Goal: Task Accomplishment & Management: Complete application form

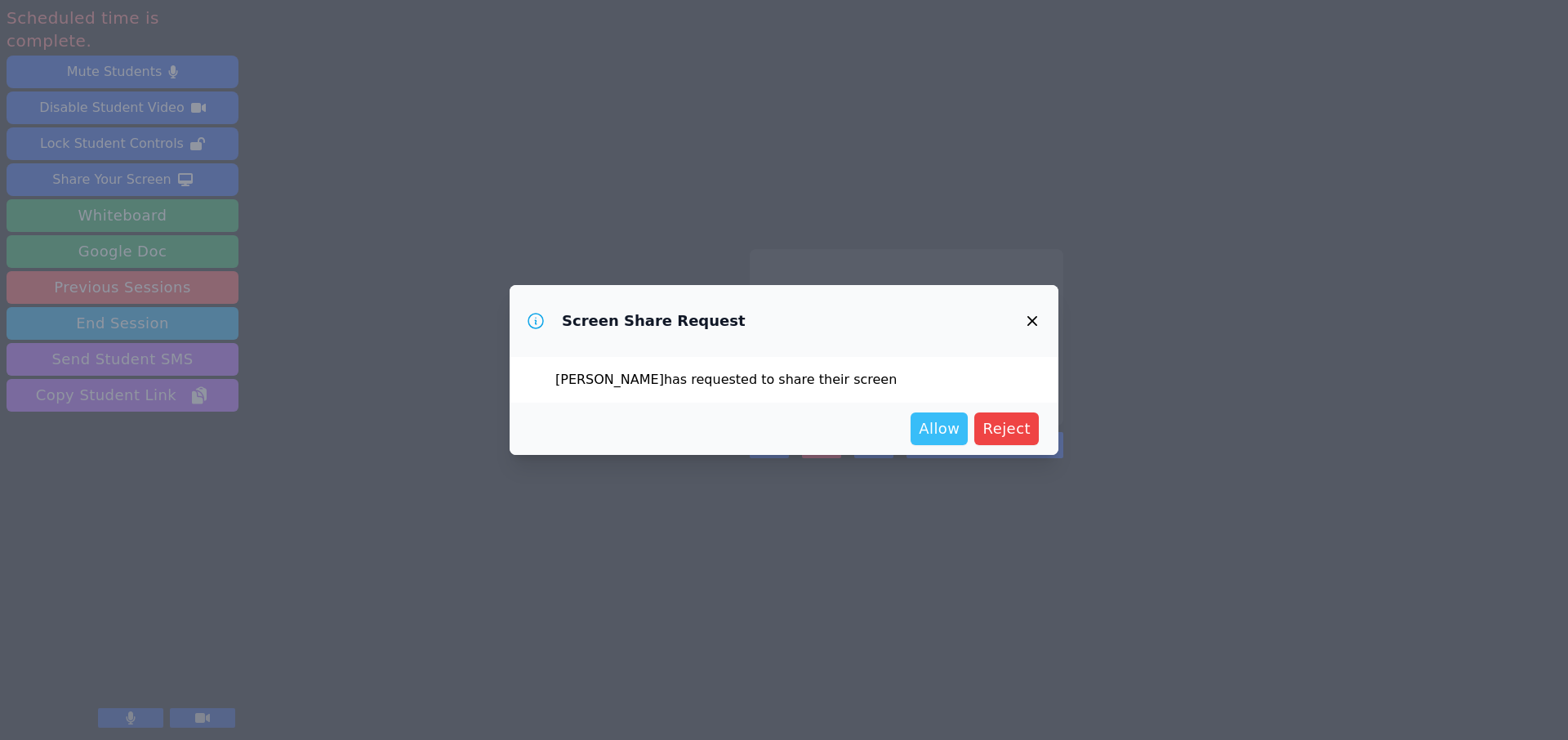
click at [946, 428] on span "Allow" at bounding box center [939, 429] width 41 height 23
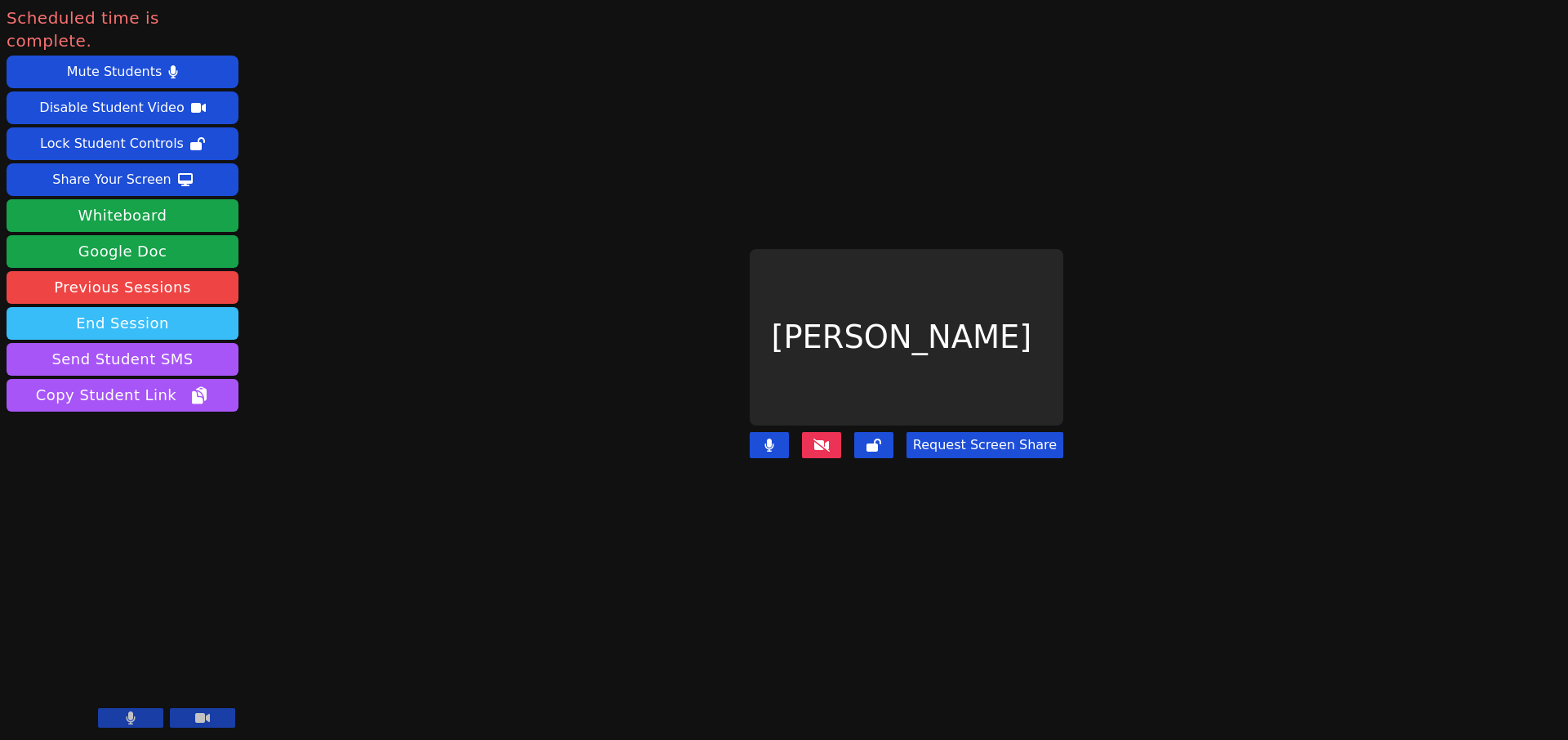
click at [137, 307] on button "End Session" at bounding box center [122, 323] width 232 height 32
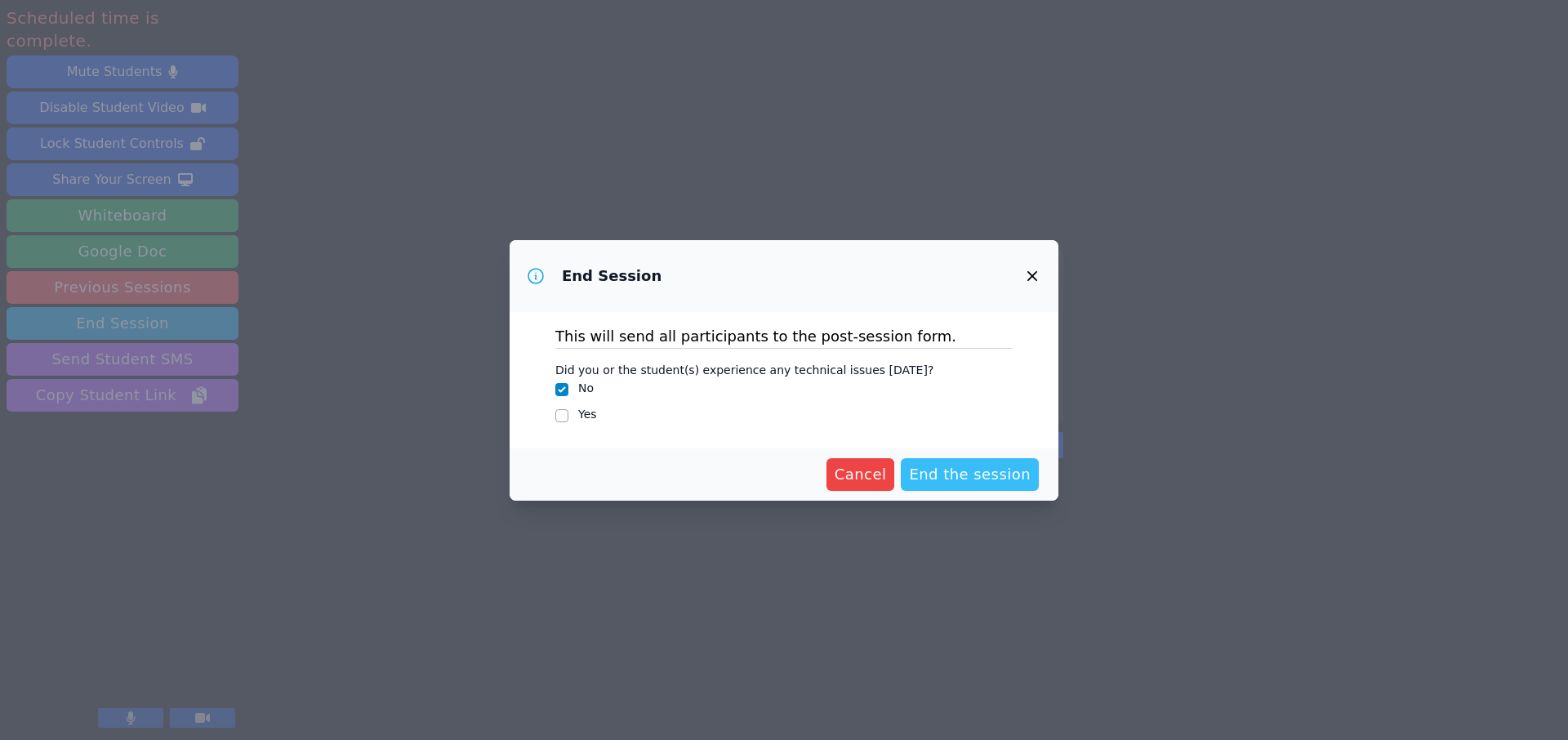
click at [972, 474] on span "End the session" at bounding box center [970, 475] width 122 height 23
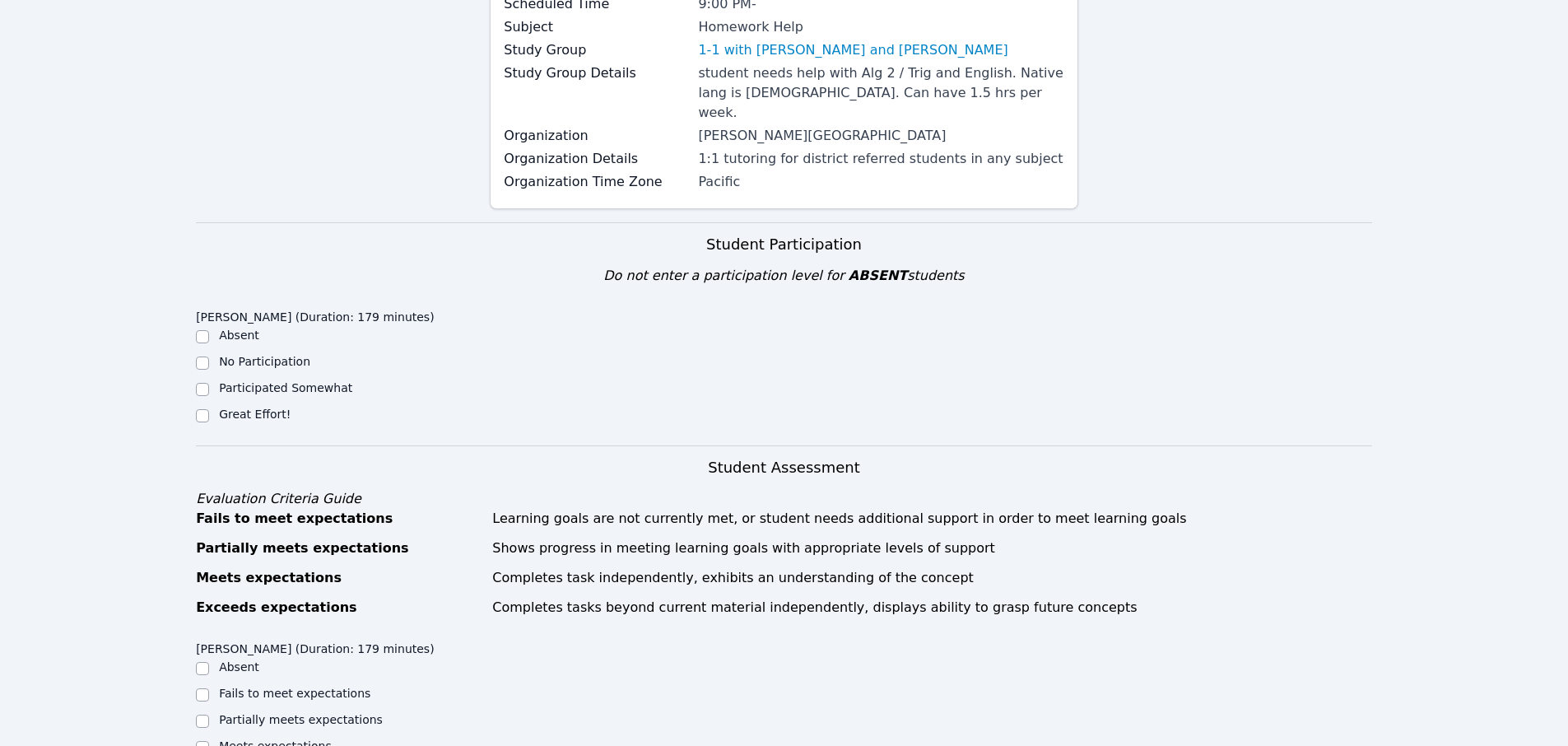
scroll to position [462, 0]
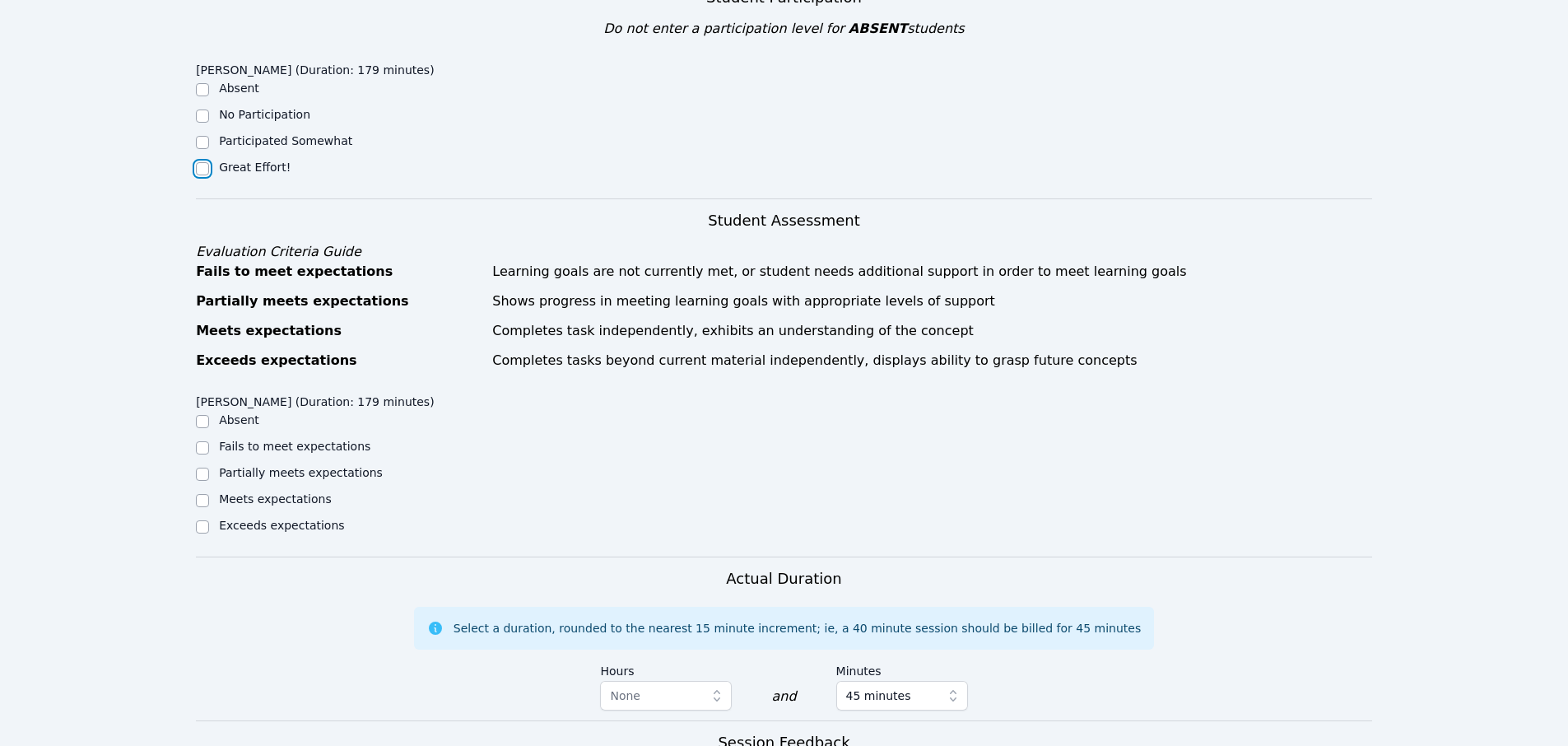
click at [204, 162] on input "Great Effort!" at bounding box center [202, 168] width 13 height 13
checkbox input "true"
click at [208, 494] on input "Meets expectations" at bounding box center [202, 500] width 13 height 13
checkbox input "true"
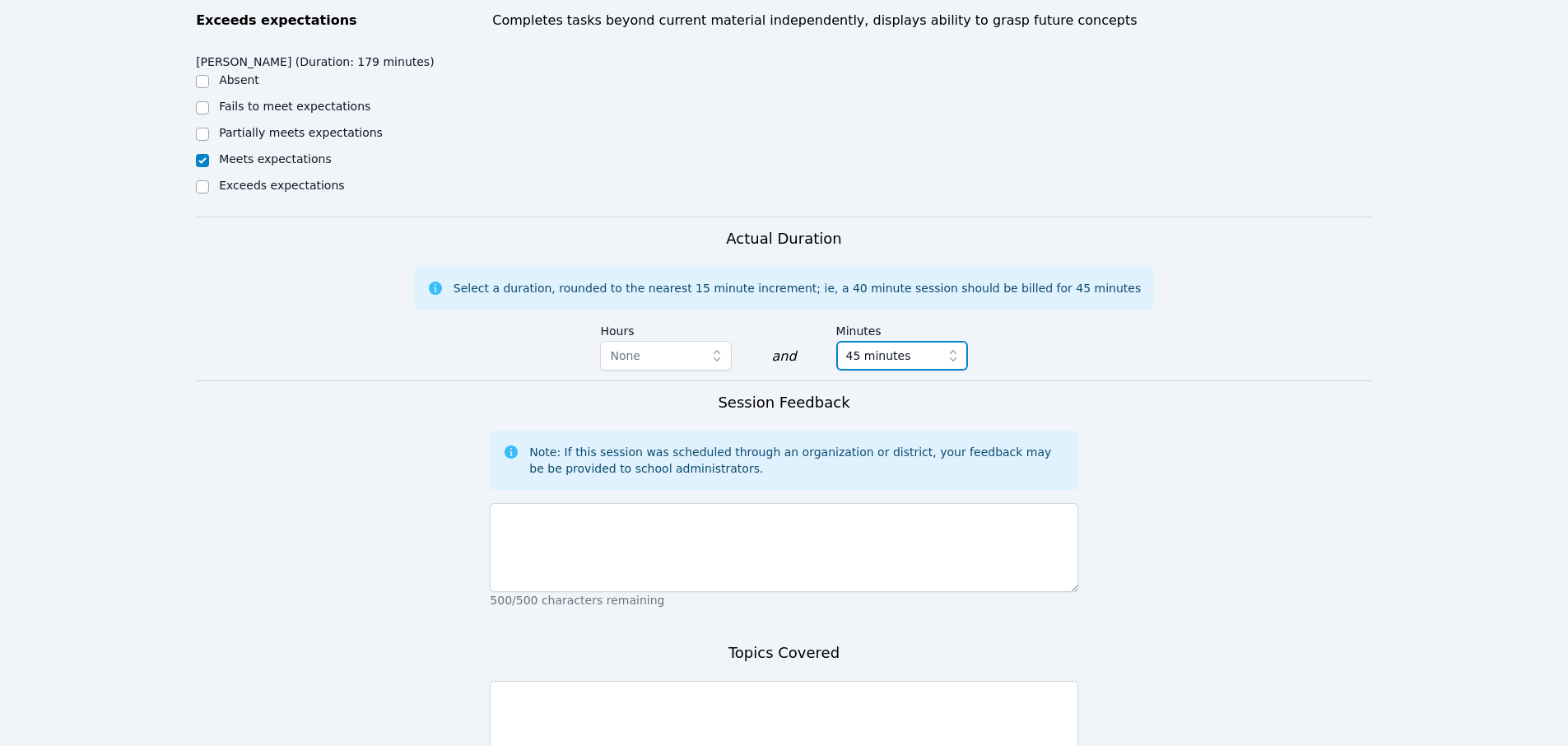
click at [873, 346] on span "45 minutes" at bounding box center [879, 355] width 65 height 19
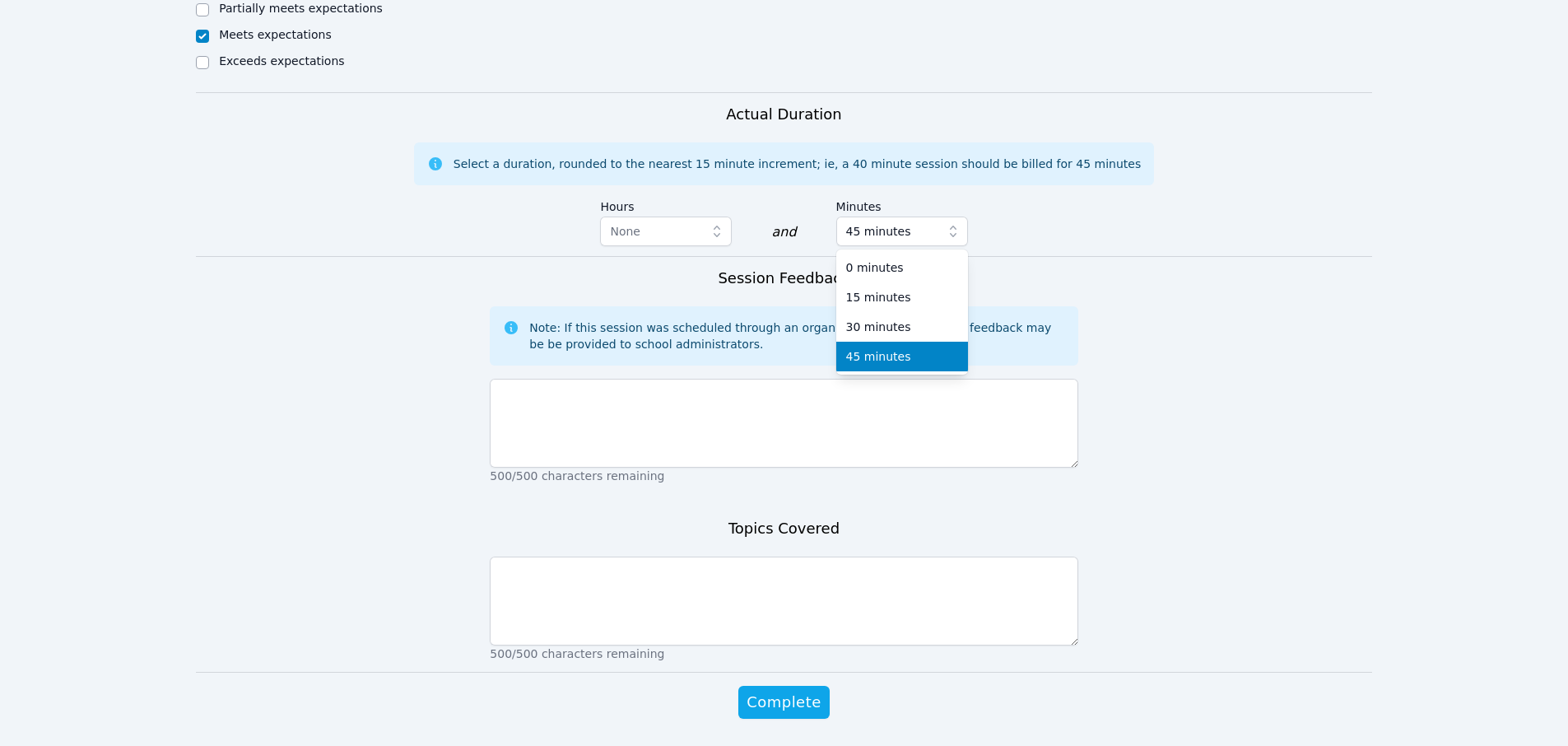
scroll to position [959, 0]
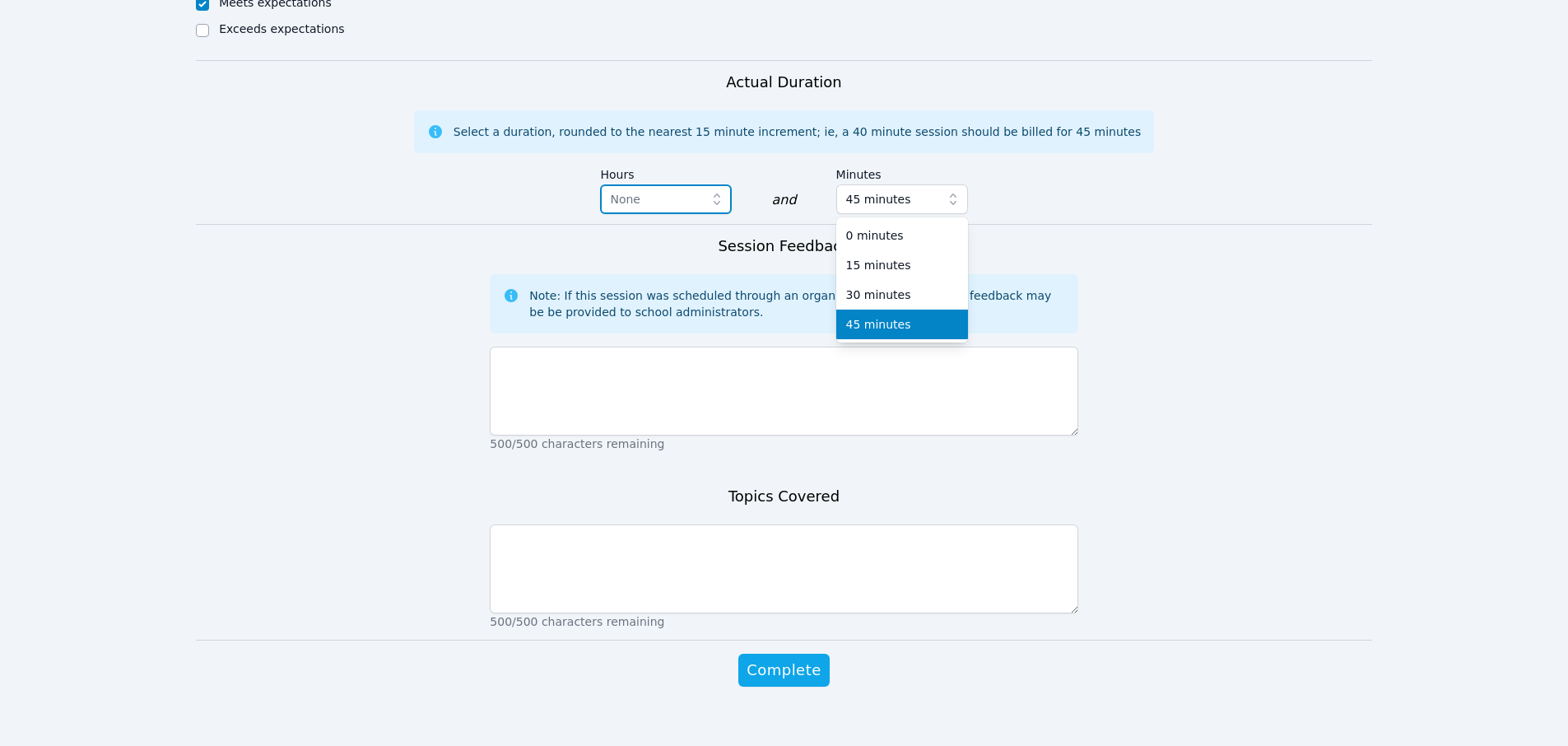
click at [641, 190] on span "None" at bounding box center [654, 199] width 89 height 19
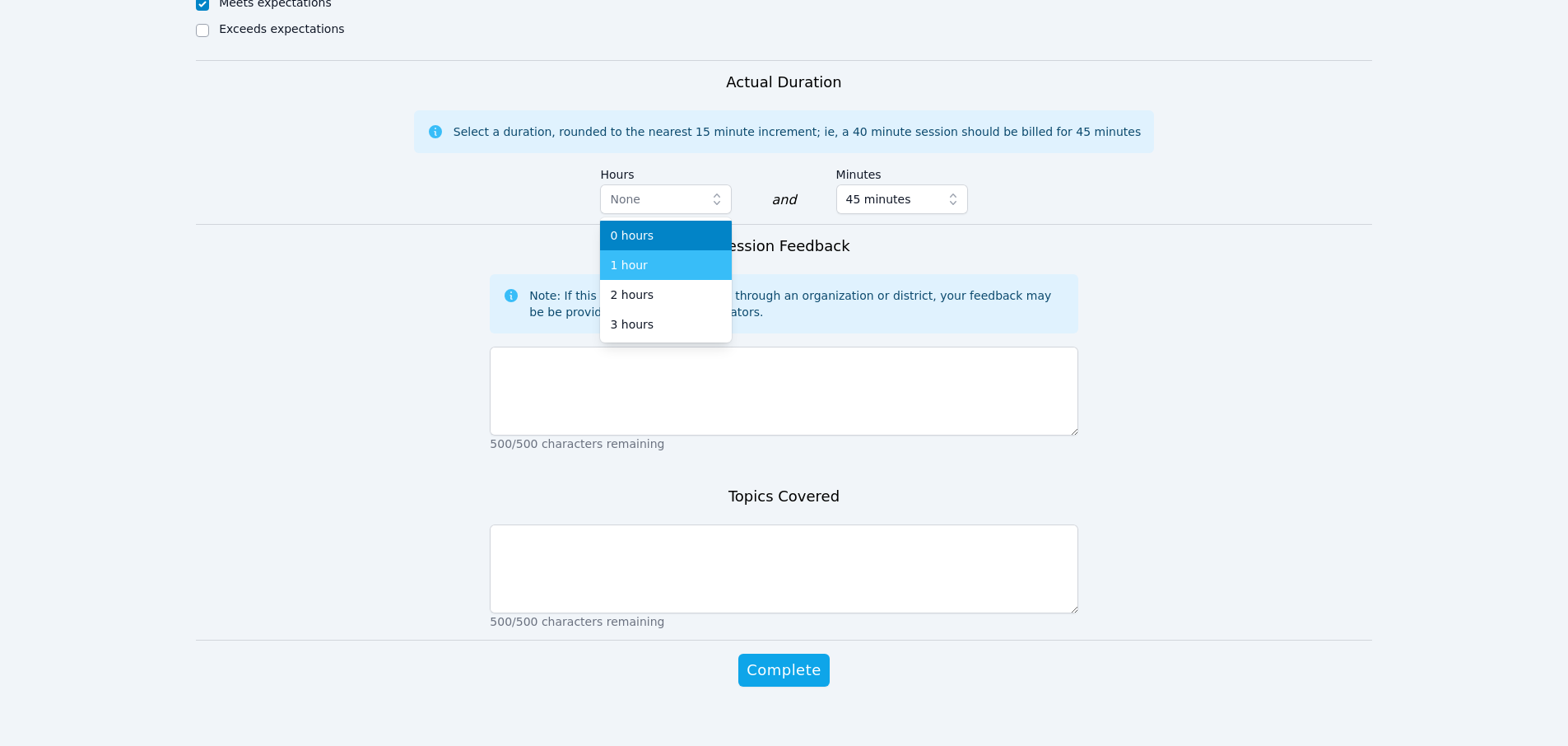
click at [644, 257] on div "1 hour" at bounding box center [665, 265] width 112 height 17
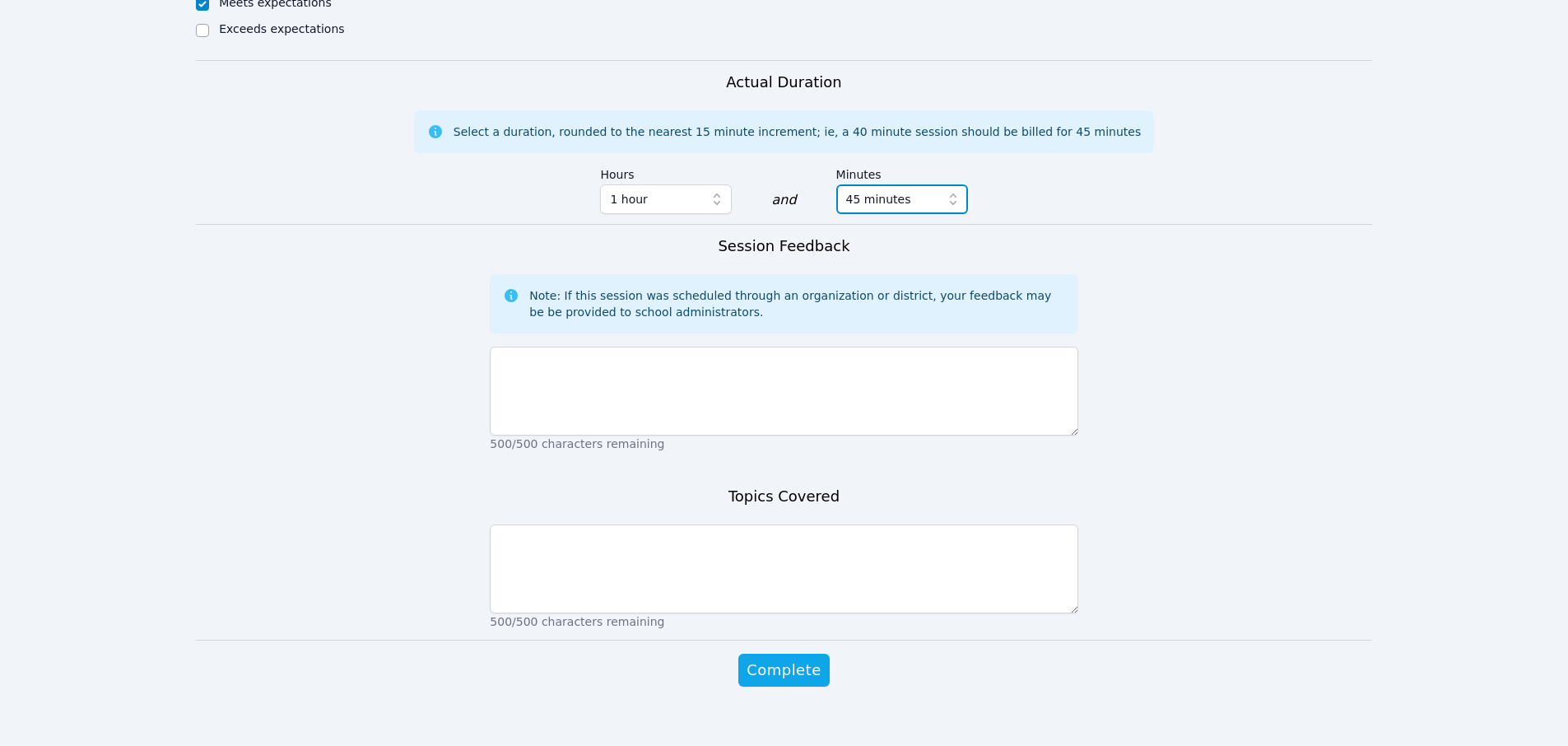
click at [870, 190] on span "45 minutes" at bounding box center [879, 199] width 65 height 19
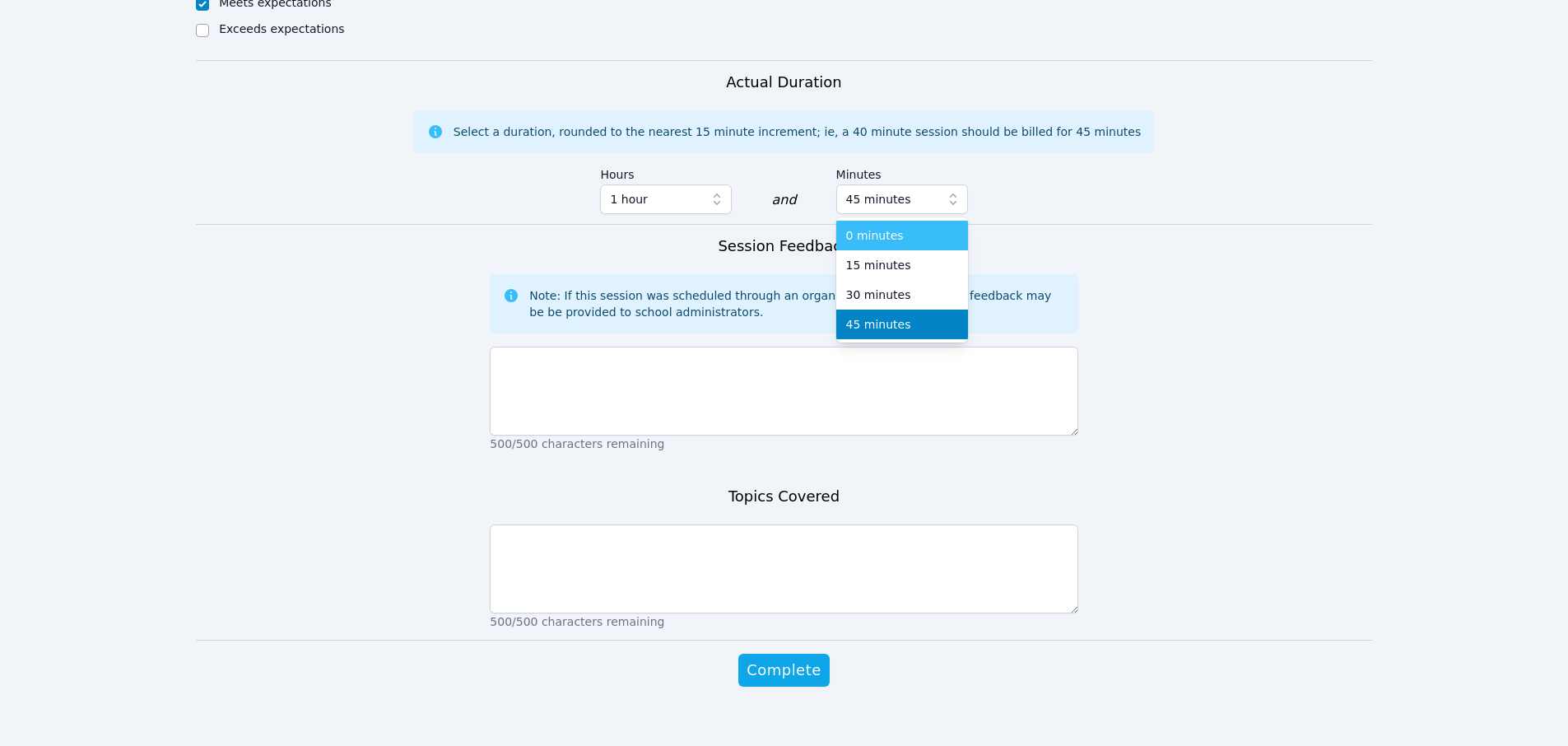
click at [877, 228] on span "0 minutes" at bounding box center [874, 235] width 57 height 17
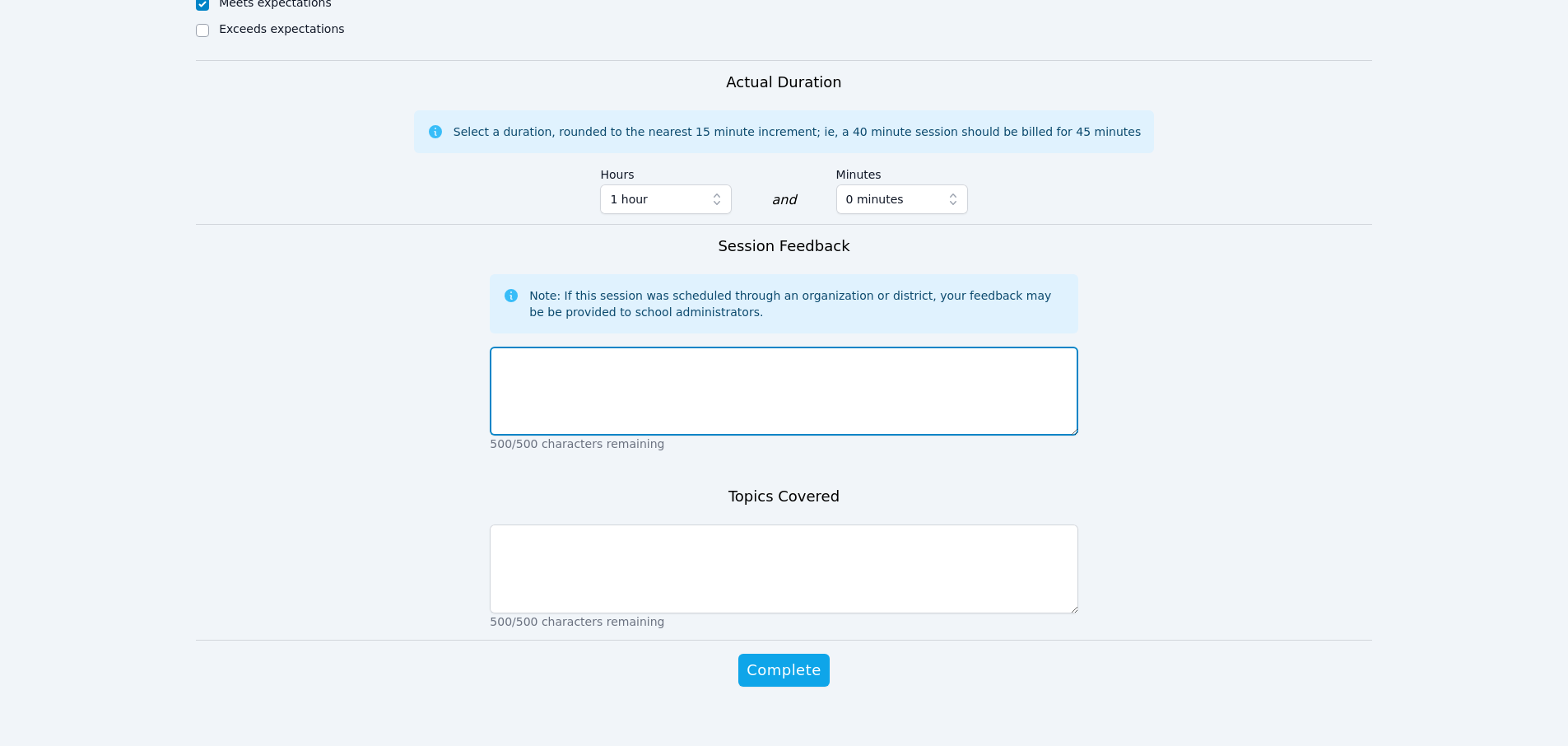
click at [647, 399] on textarea at bounding box center [784, 391] width 588 height 89
type textarea "great session overall. We found a worksheet to work on and I provided numerous …"
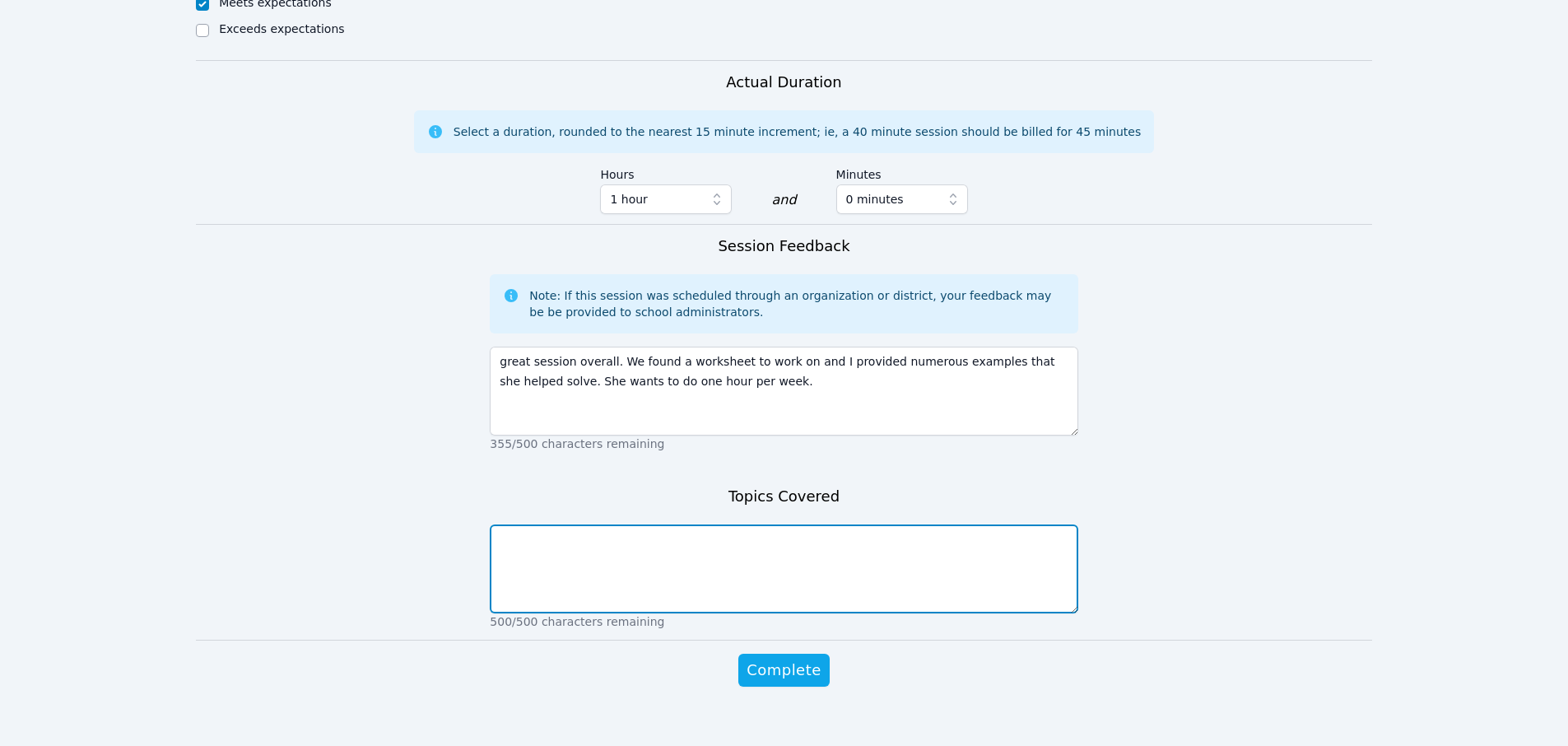
click at [595, 562] on textarea at bounding box center [784, 569] width 588 height 89
type textarea "P"
type textarea "Lines, slope, forms of equations, absolute value"
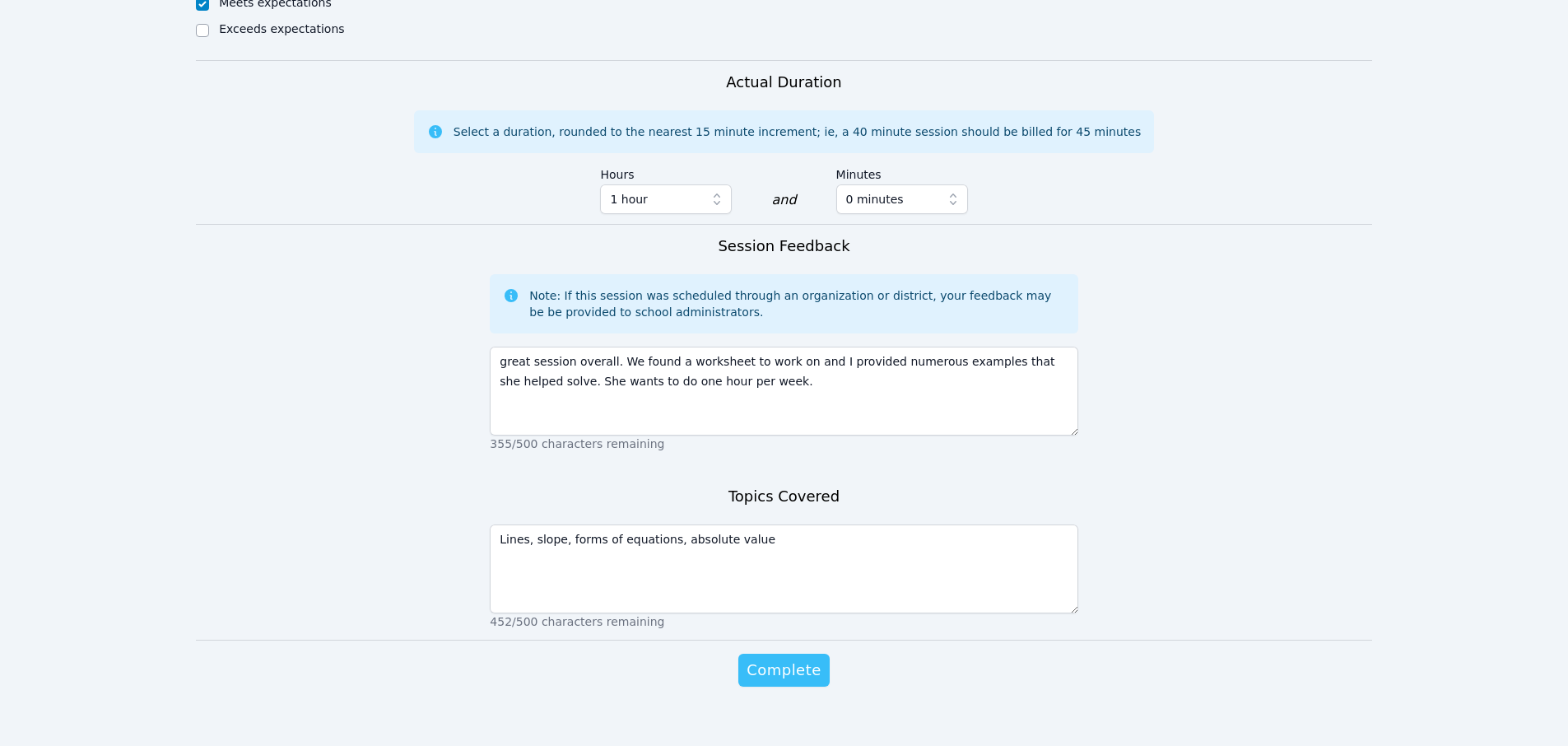
click at [794, 659] on span "Complete" at bounding box center [784, 670] width 74 height 23
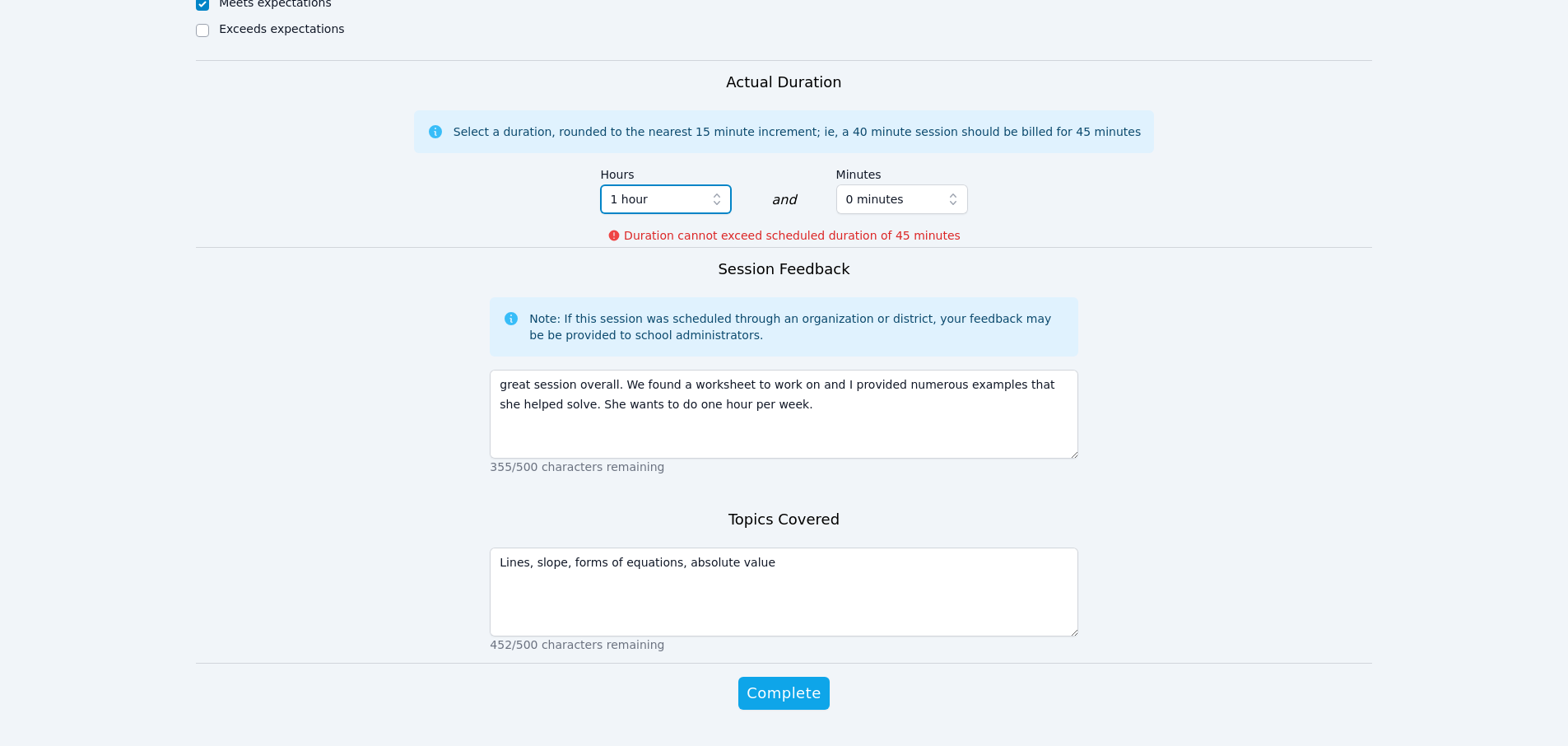
click at [644, 184] on button "1 hour" at bounding box center [665, 199] width 131 height 30
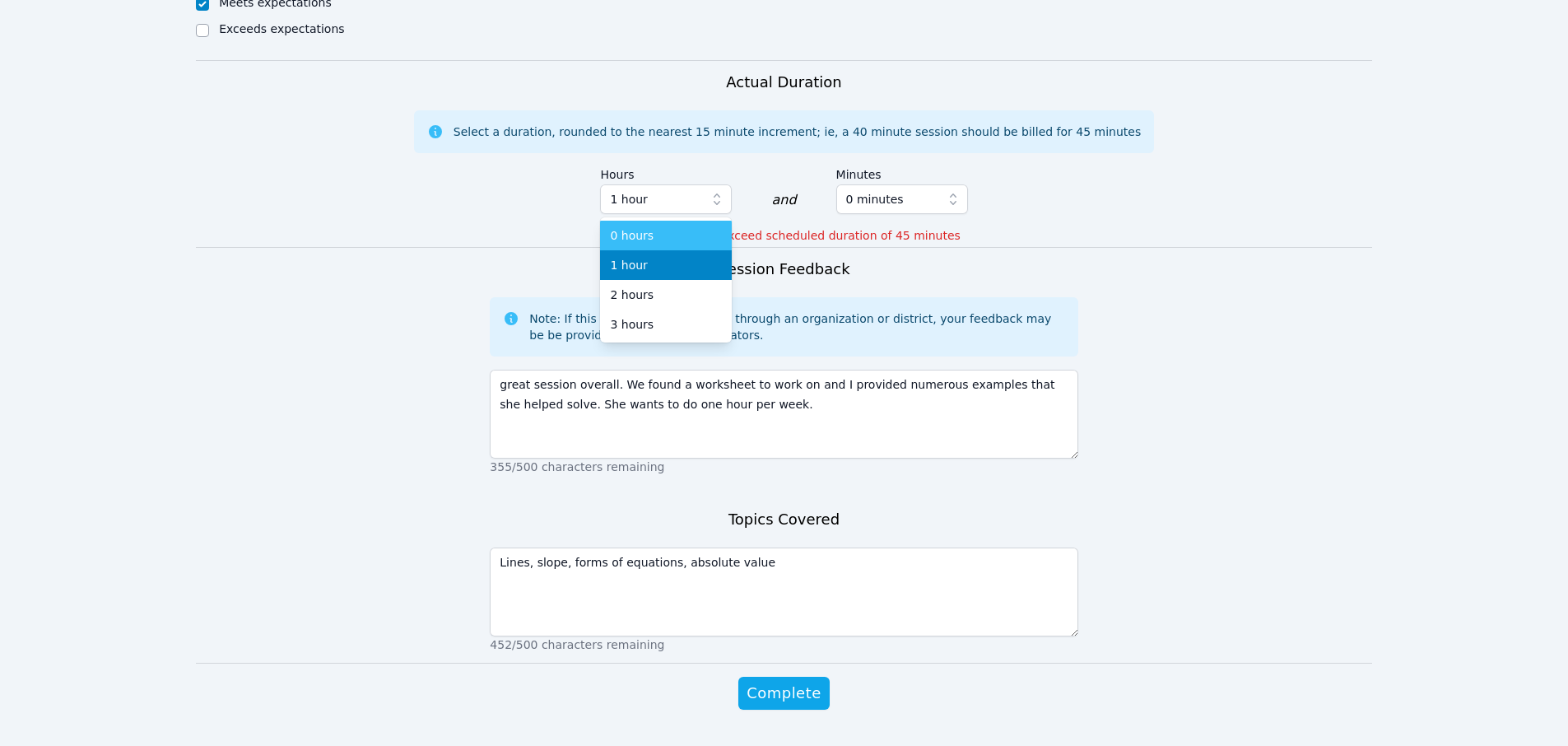
click at [635, 228] on span "0 hours" at bounding box center [632, 235] width 44 height 17
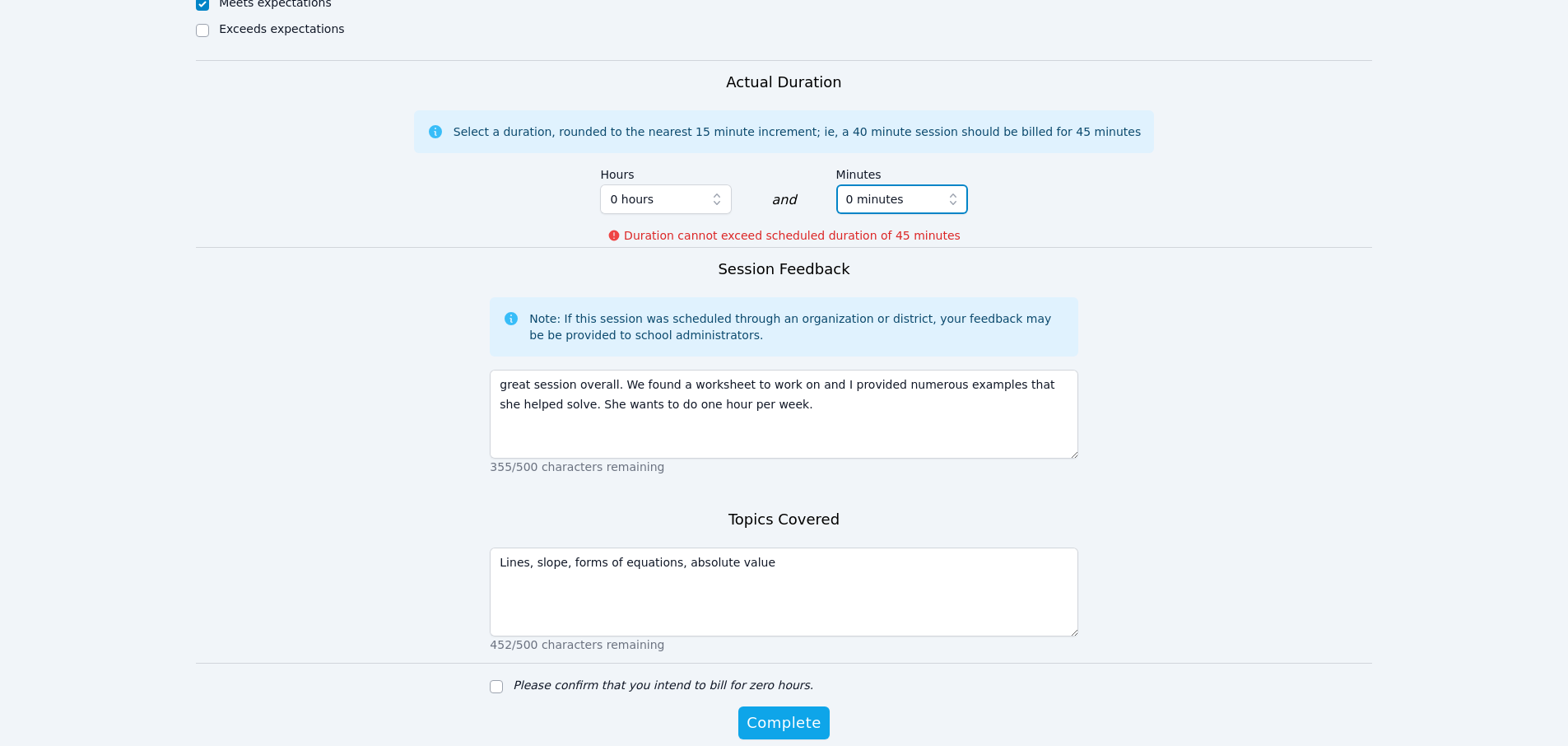
click at [876, 190] on span "0 minutes" at bounding box center [874, 199] width 57 height 19
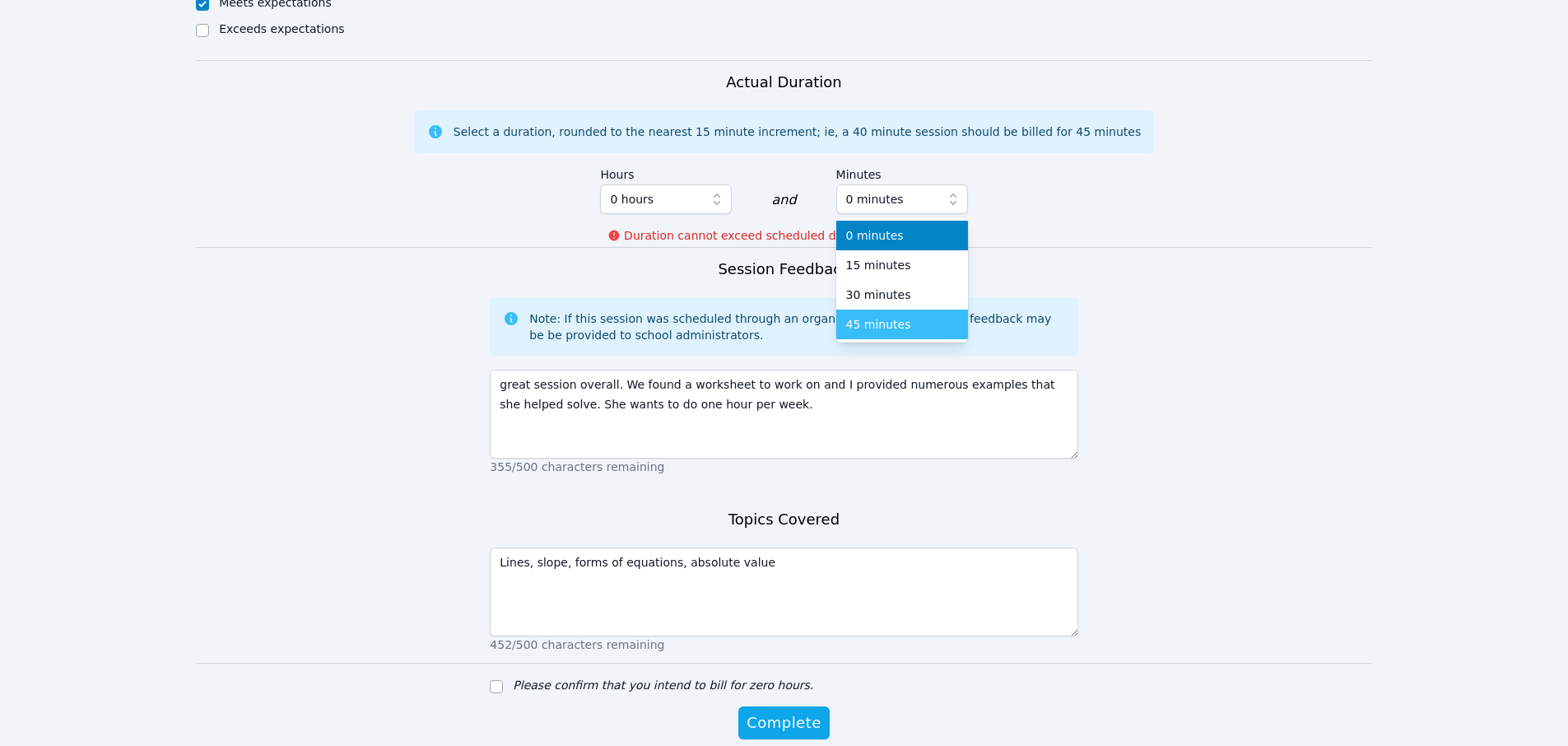
click at [895, 317] on span "45 minutes" at bounding box center [879, 325] width 65 height 17
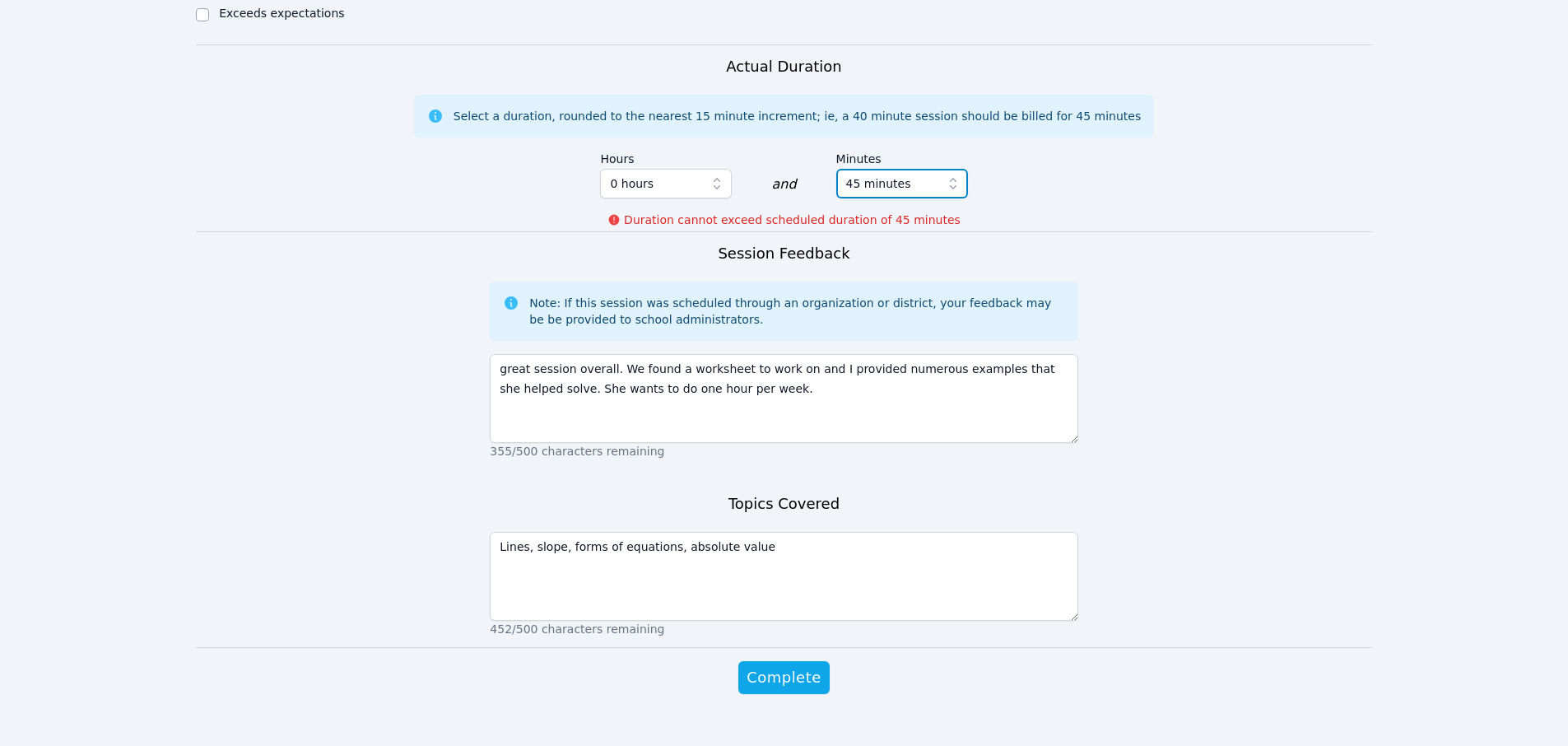
scroll to position [981, 0]
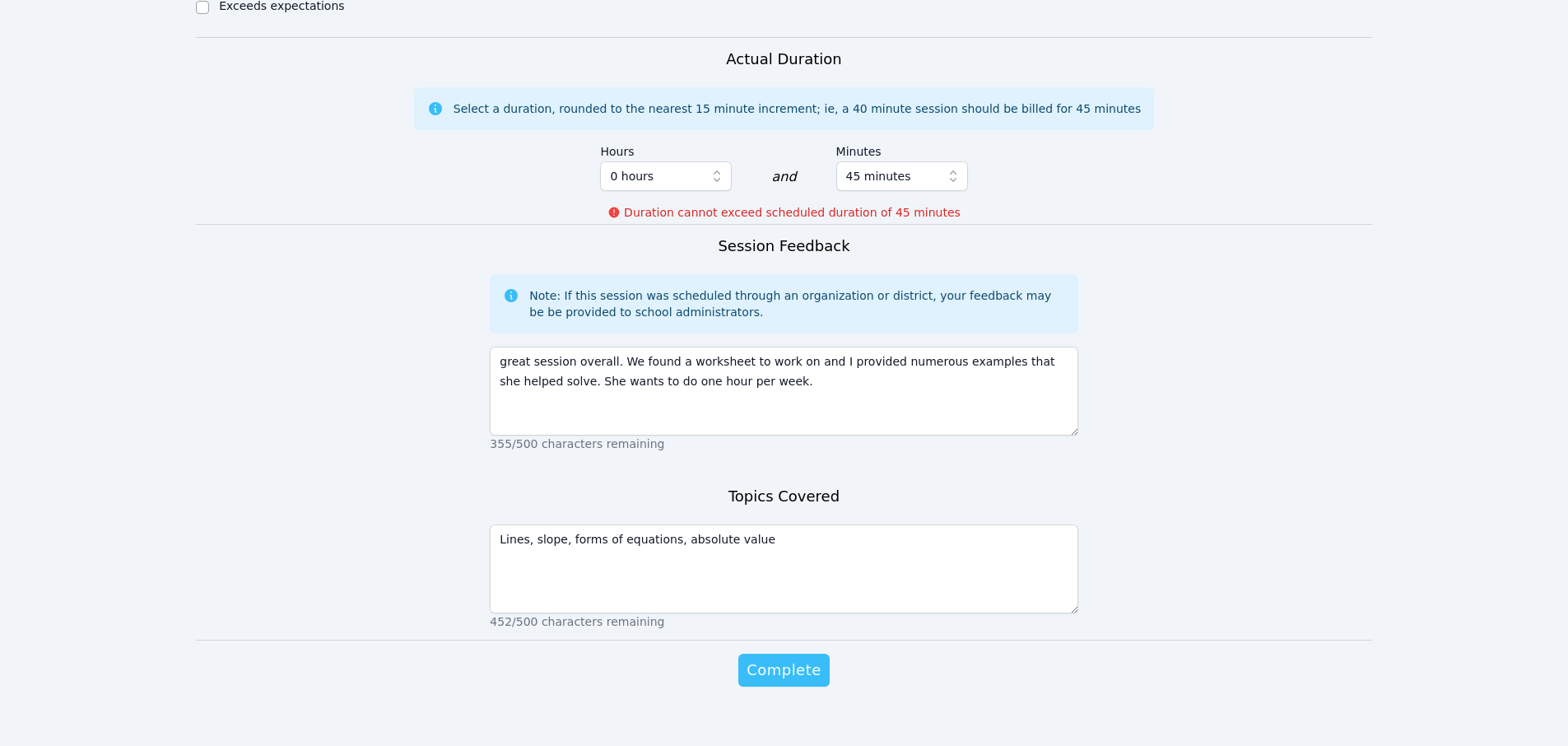
click at [787, 659] on span "Complete" at bounding box center [784, 670] width 74 height 23
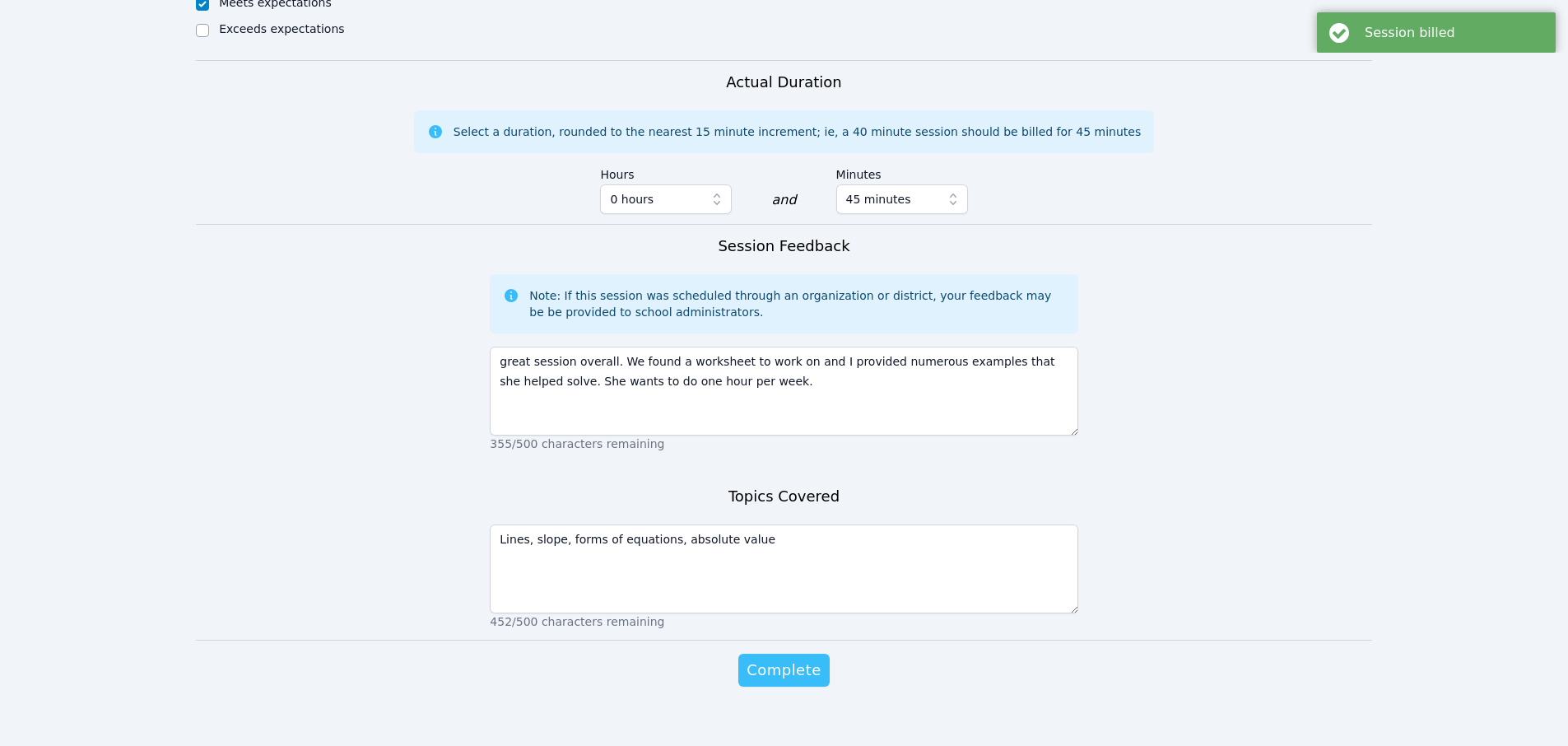
scroll to position [0, 0]
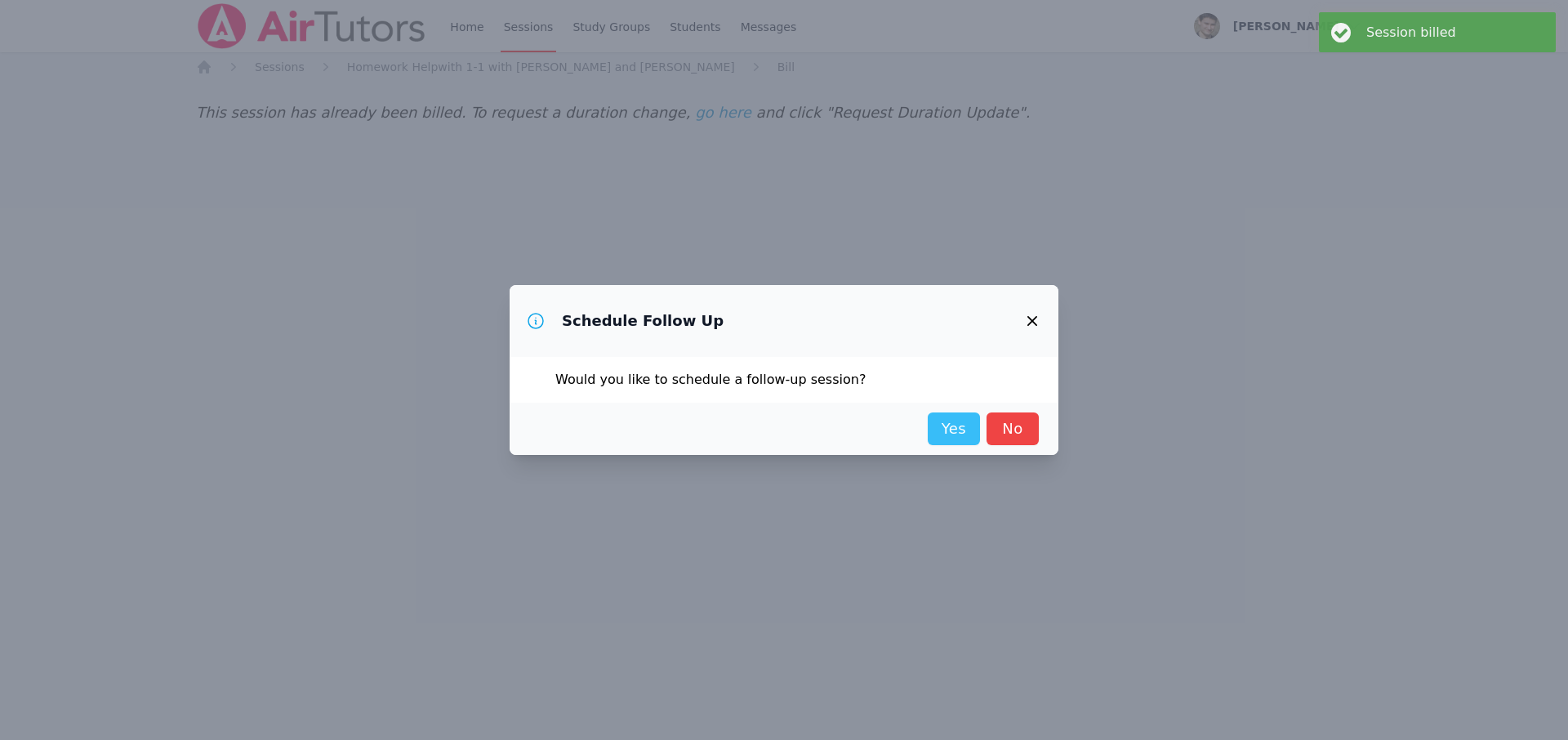
click at [958, 421] on link "Yes" at bounding box center [954, 429] width 52 height 32
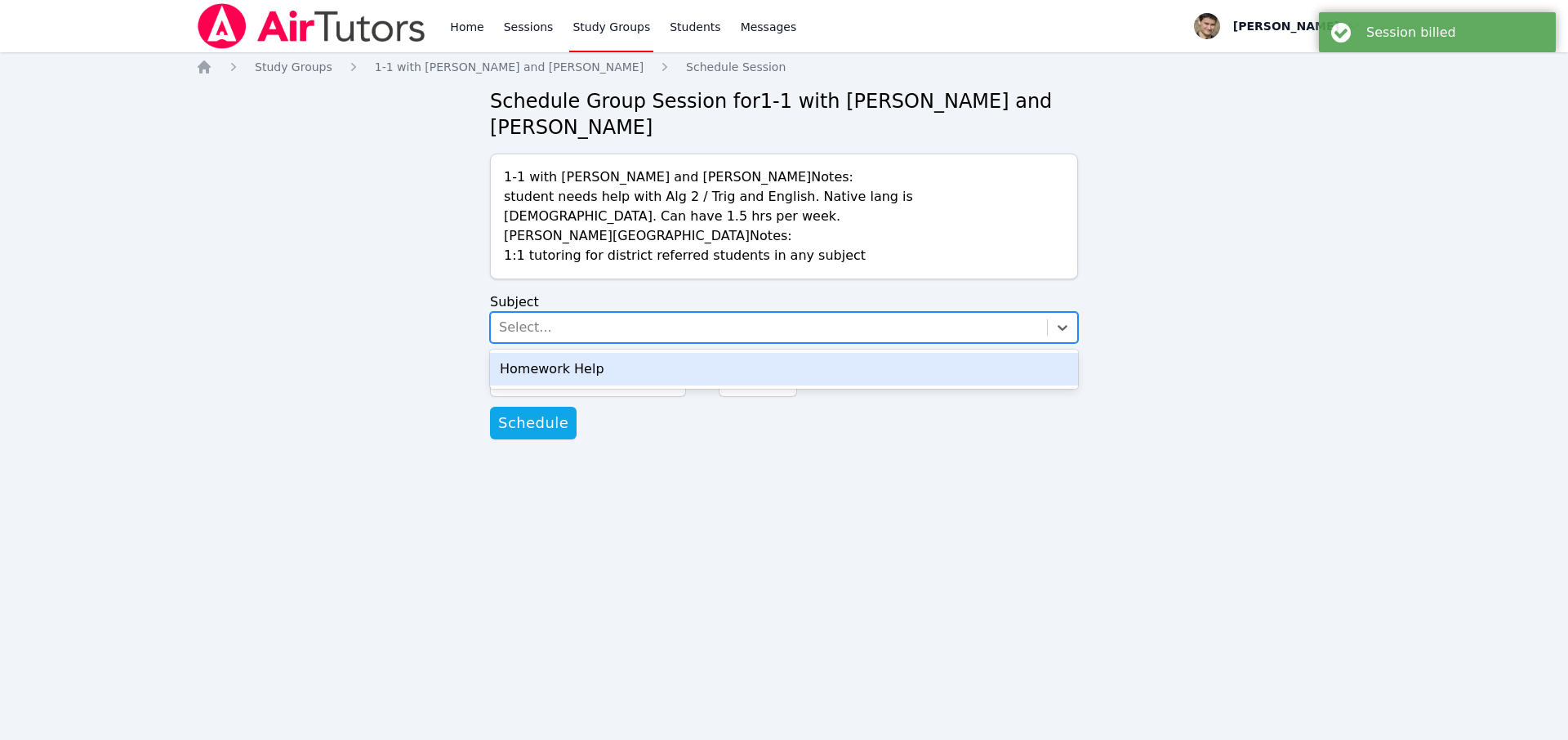
click at [534, 325] on div "Select..." at bounding box center [526, 327] width 53 height 19
click at [534, 367] on div "Homework Help" at bounding box center [784, 368] width 588 height 32
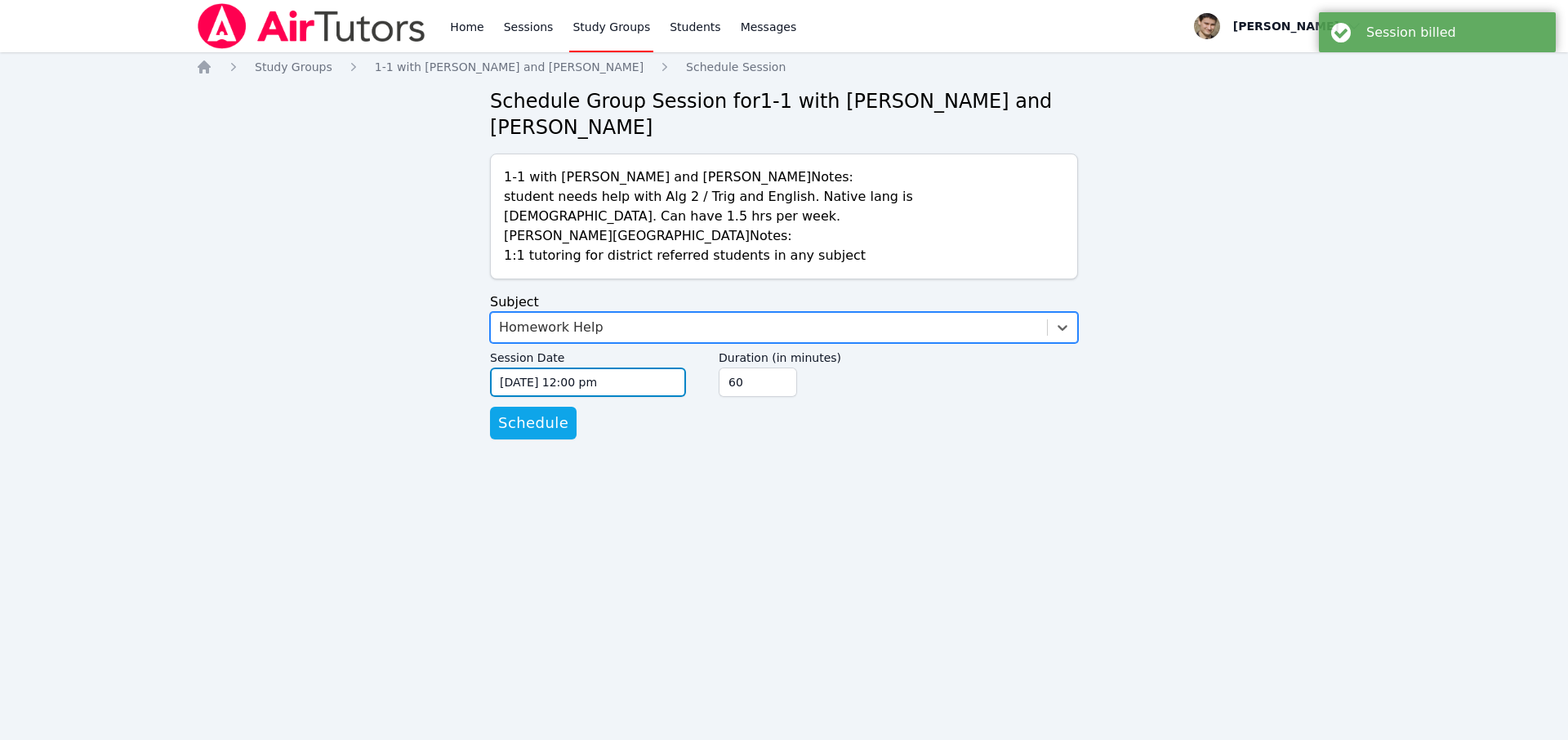
click at [531, 387] on input "[DATE] 12:00 pm" at bounding box center [588, 382] width 196 height 30
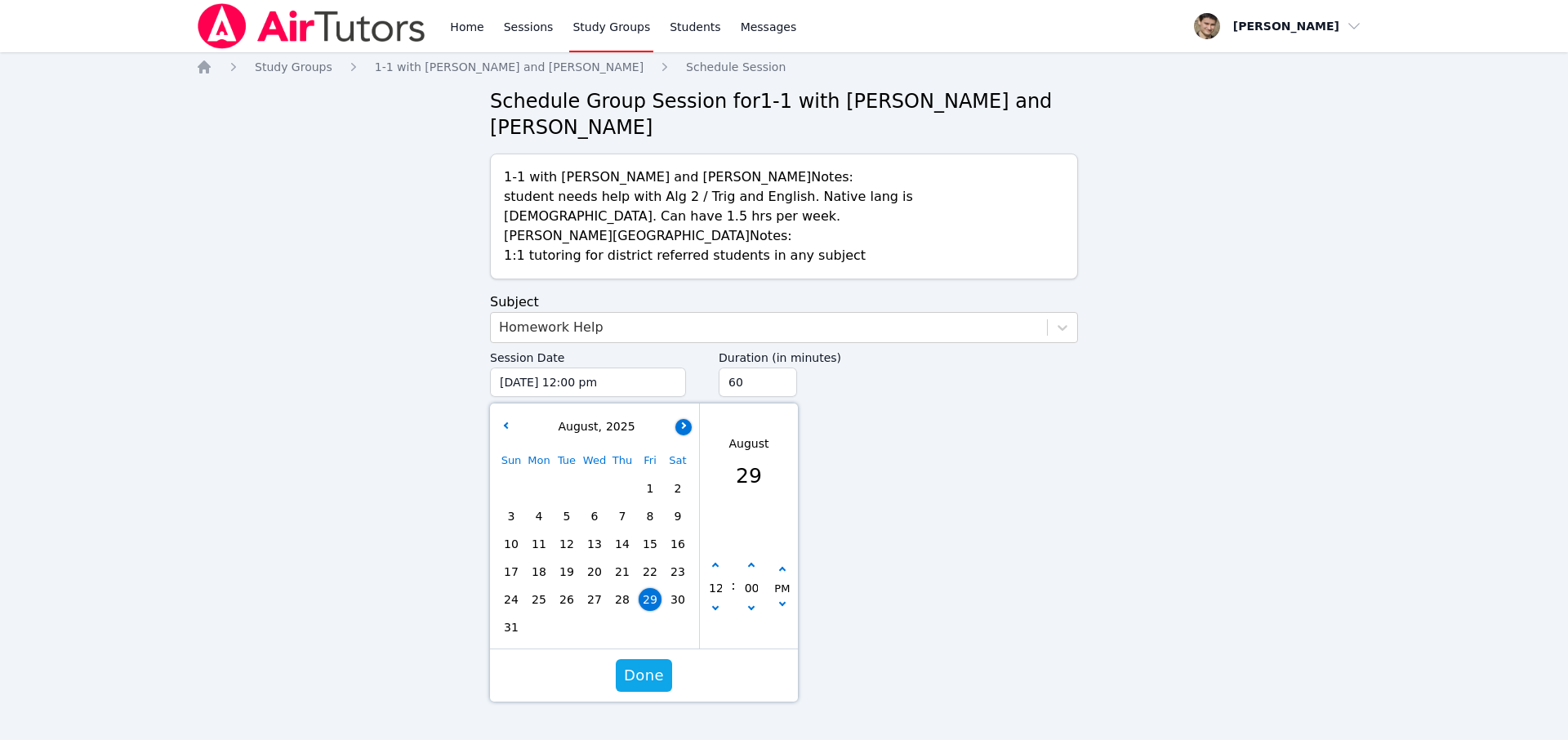
click at [684, 426] on icon "button" at bounding box center [681, 424] width 6 height 6
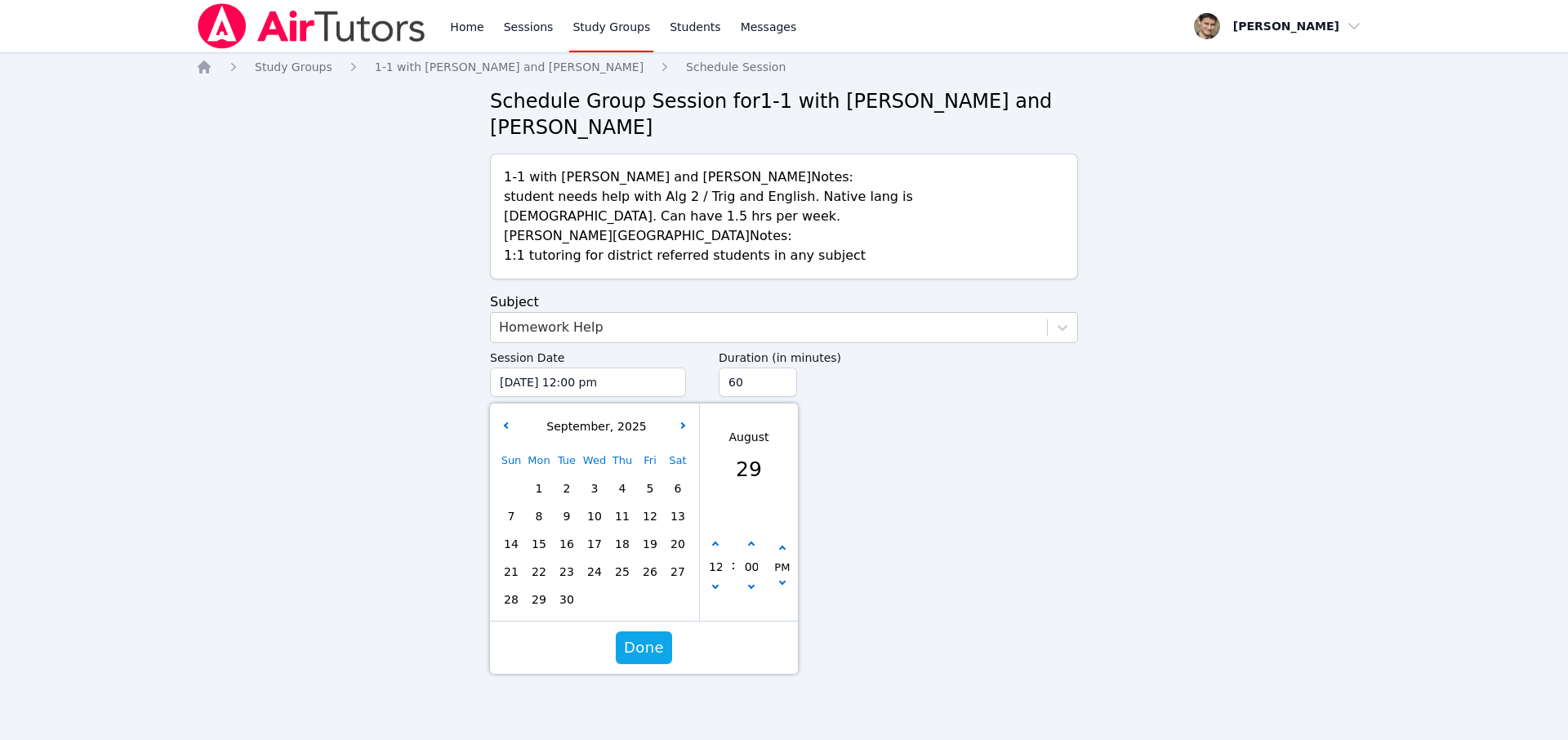
click at [650, 487] on span "5" at bounding box center [650, 488] width 23 height 23
click at [718, 541] on button "button" at bounding box center [715, 545] width 17 height 17
type input "[DATE] 01:00 pm"
type input "01"
click at [718, 541] on button "button" at bounding box center [715, 545] width 17 height 17
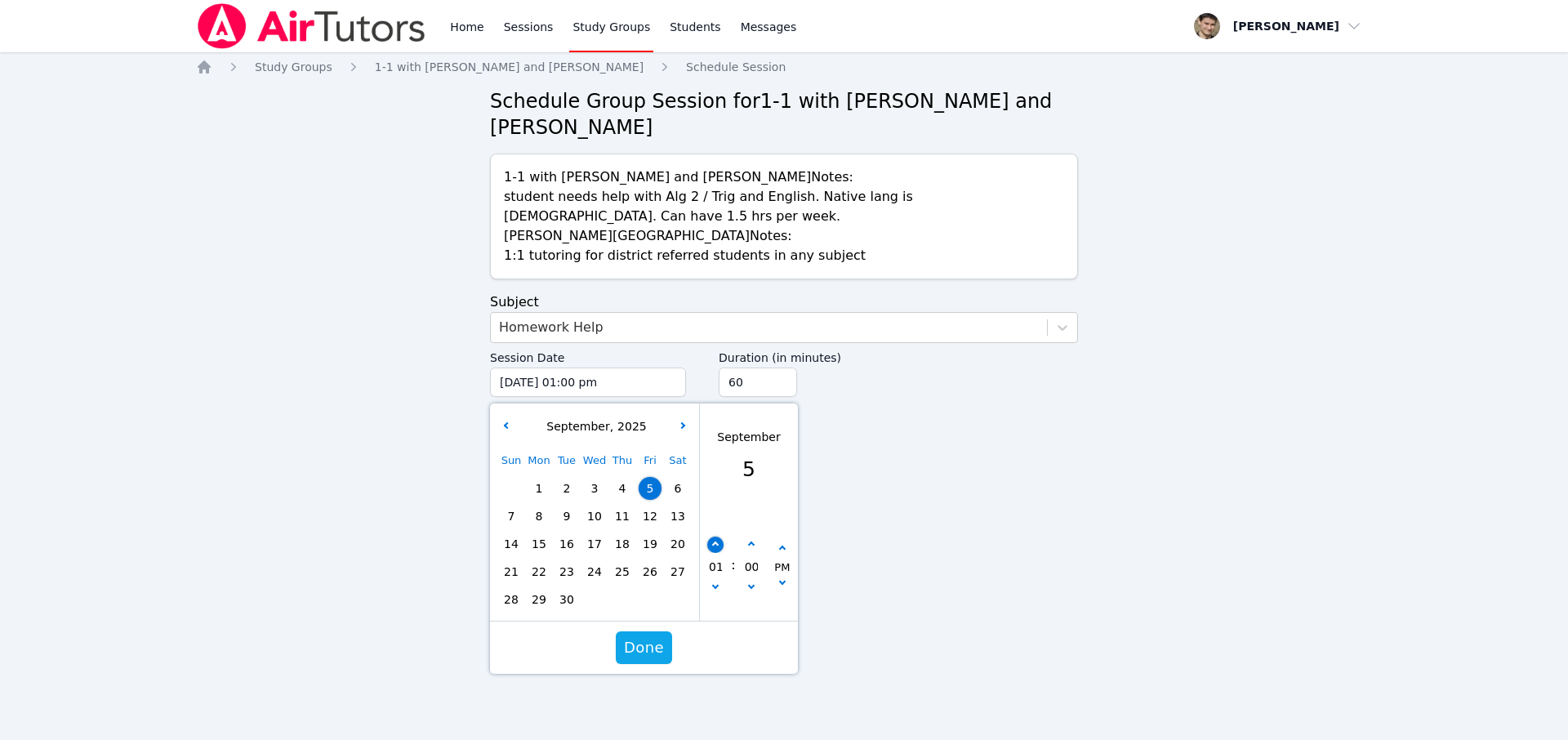
type input "[DATE] 02:00 pm"
type input "02"
click at [718, 541] on button "button" at bounding box center [715, 545] width 17 height 17
type input "[DATE] 03:00 pm"
type input "03"
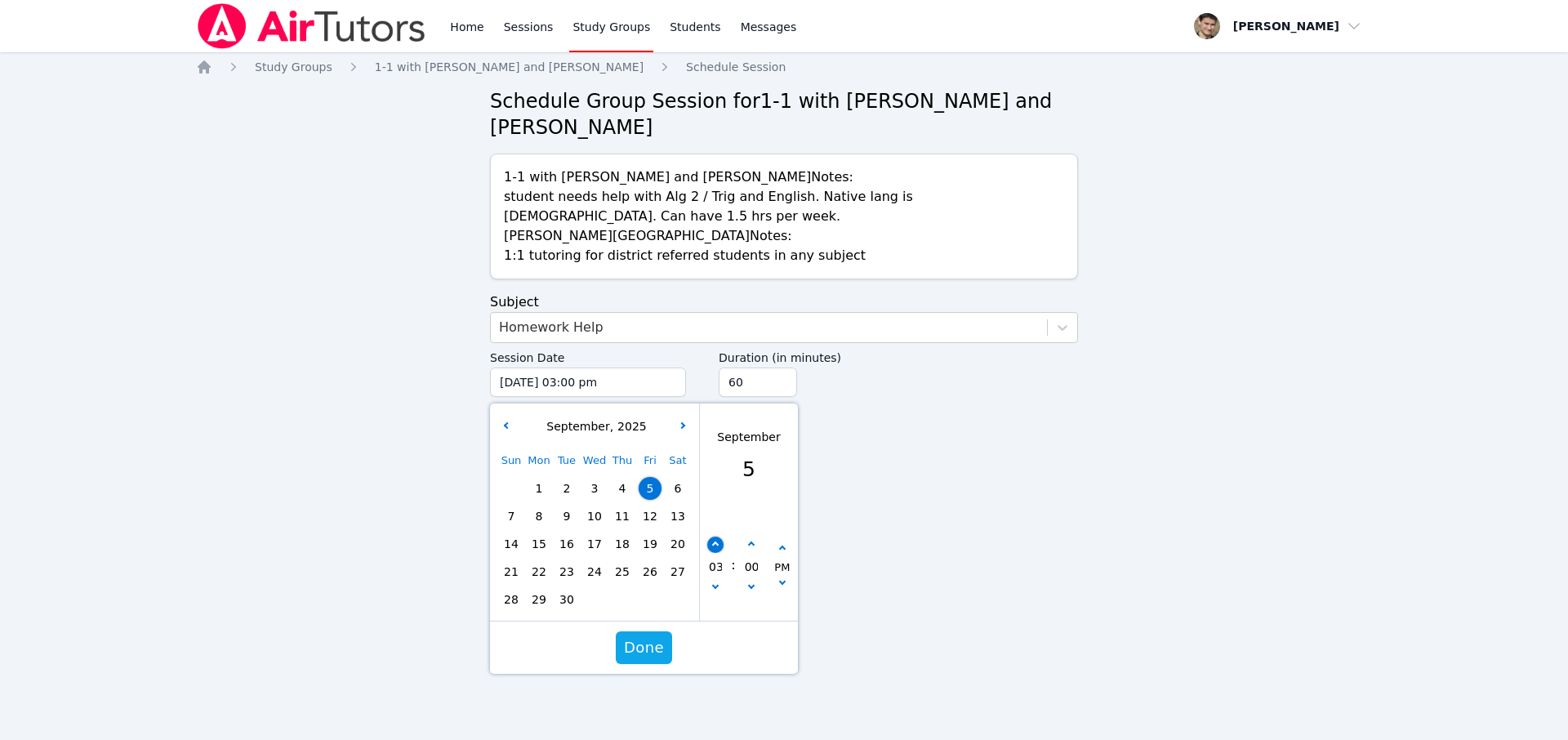
click at [718, 541] on button "button" at bounding box center [715, 545] width 17 height 17
type input "[DATE] 04:00 pm"
type input "04"
click at [718, 541] on button "button" at bounding box center [715, 545] width 17 height 17
type input "[DATE] 05:00 pm"
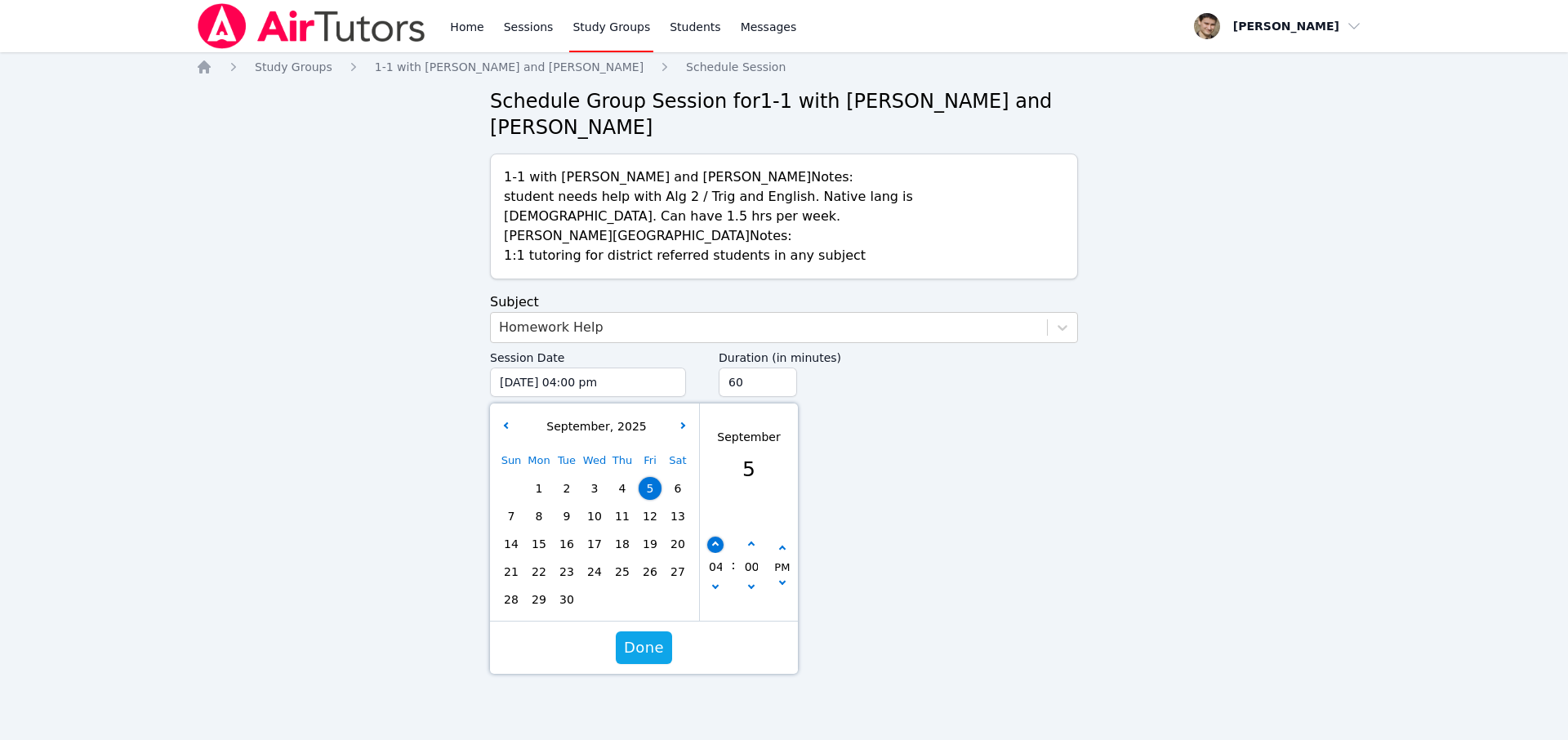
type input "05"
click at [718, 541] on button "button" at bounding box center [715, 545] width 17 height 17
type input "[DATE] 06:00 pm"
type input "06"
click at [718, 541] on button "button" at bounding box center [715, 545] width 17 height 17
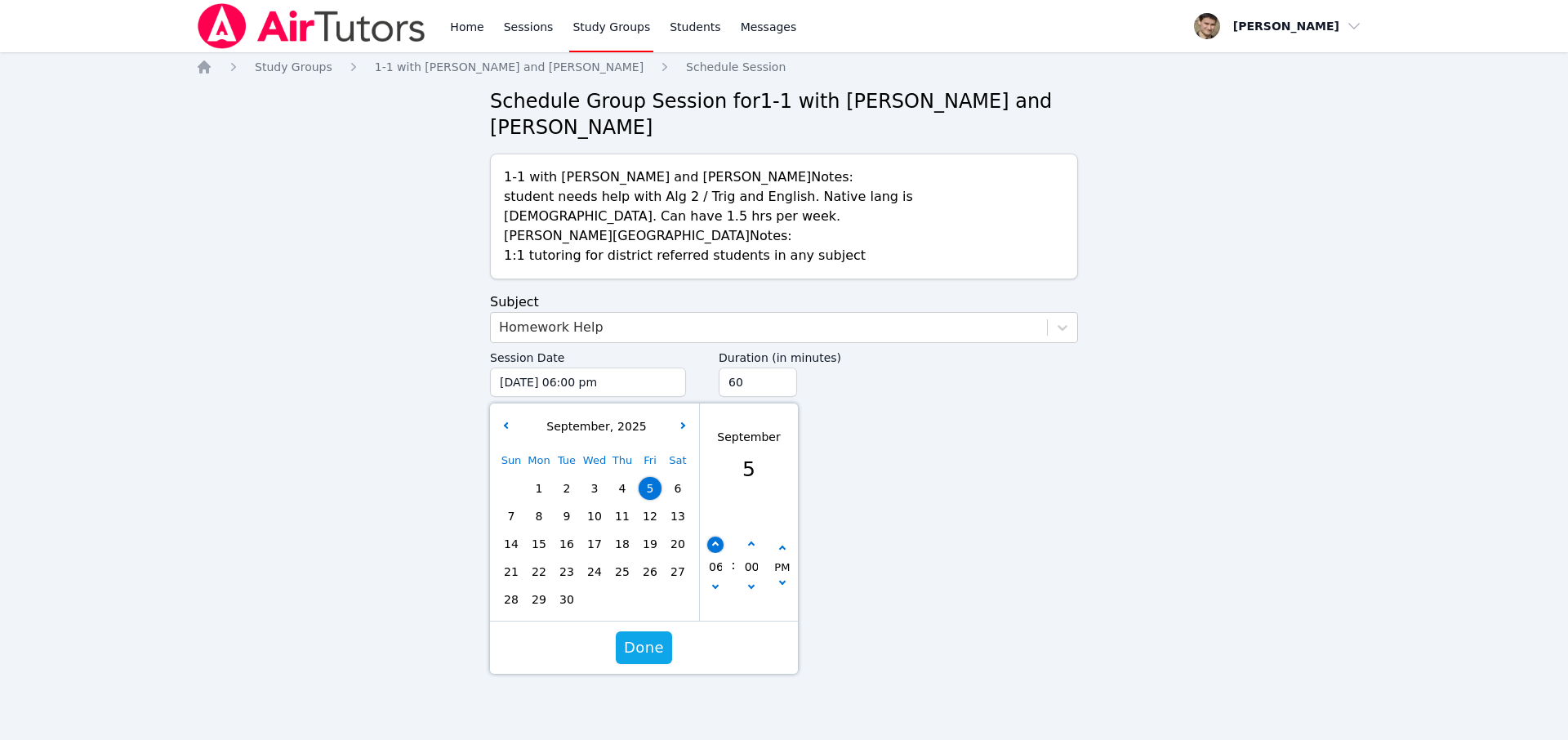
type input "[DATE] 07:00 pm"
type input "07"
click at [718, 541] on button "button" at bounding box center [715, 545] width 17 height 17
type input "[DATE] 08:00 pm"
type input "08"
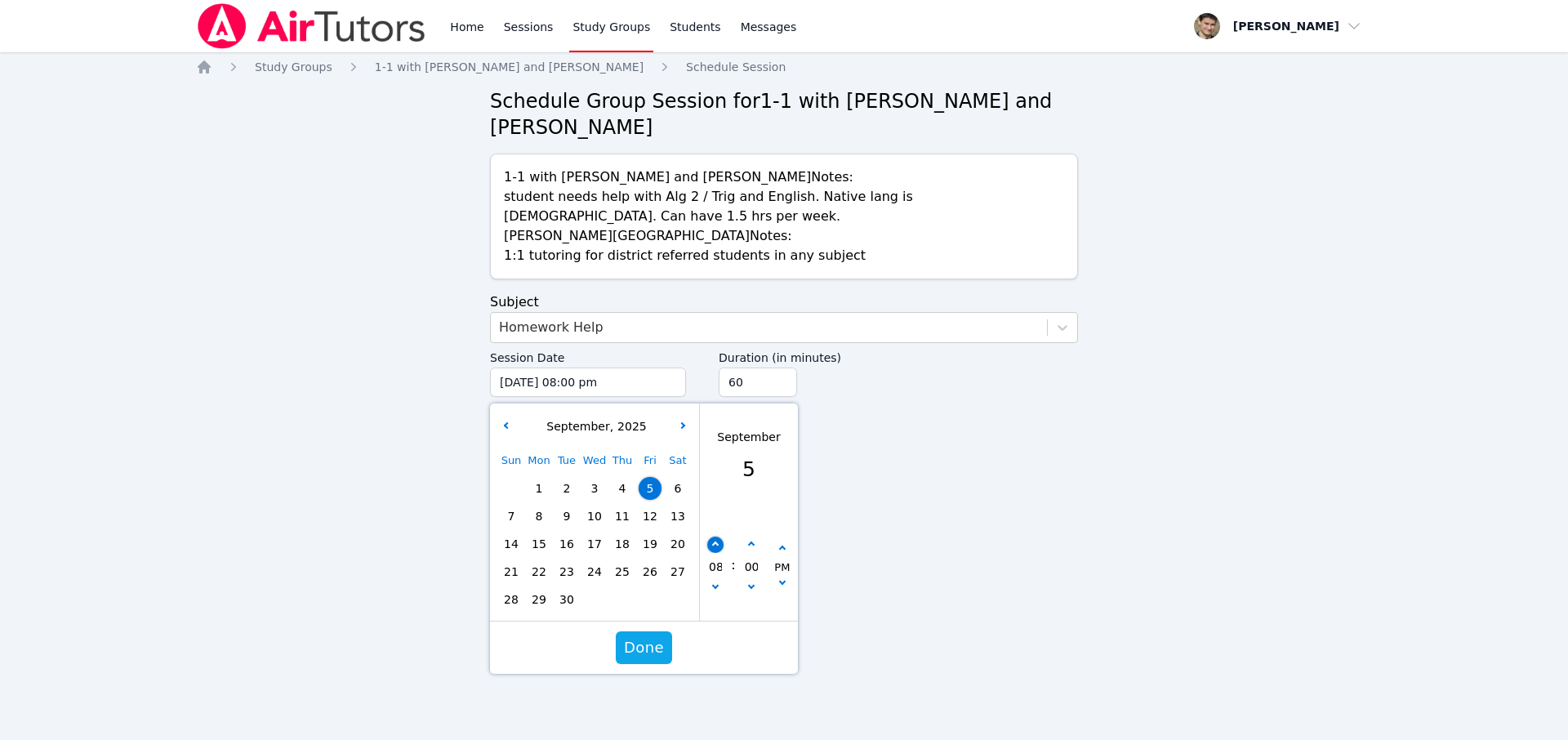
click at [718, 541] on button "button" at bounding box center [715, 545] width 17 height 17
type input "[DATE] 09:00 pm"
type input "09"
click at [845, 429] on form "Subject Homework Help Session Date [DATE] 09:00 pm [DATE] 9:00 pm [DATE] Sun Mo…" at bounding box center [784, 366] width 588 height 147
click at [635, 650] on span "Done" at bounding box center [645, 648] width 40 height 23
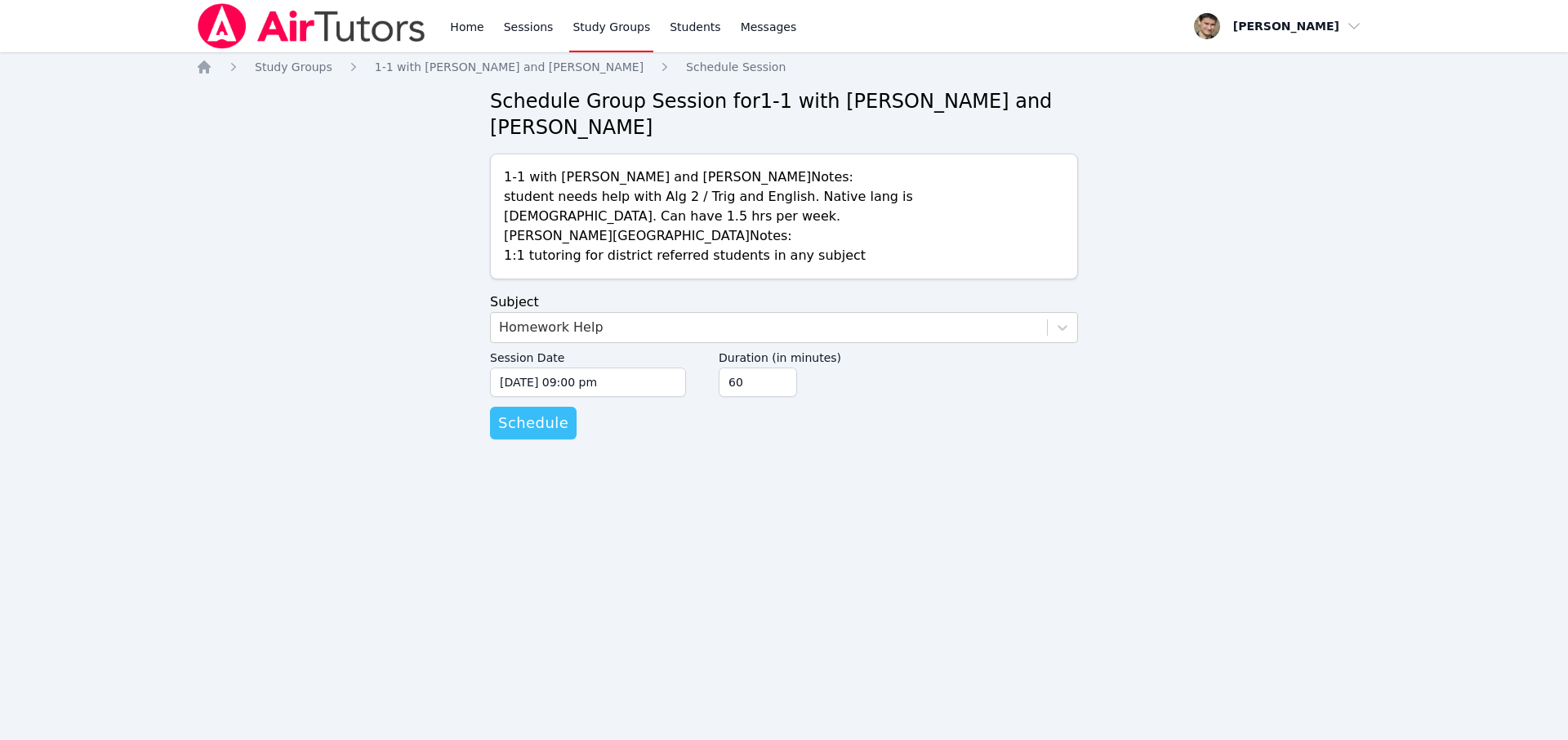
click at [526, 422] on span "Schedule" at bounding box center [533, 423] width 70 height 23
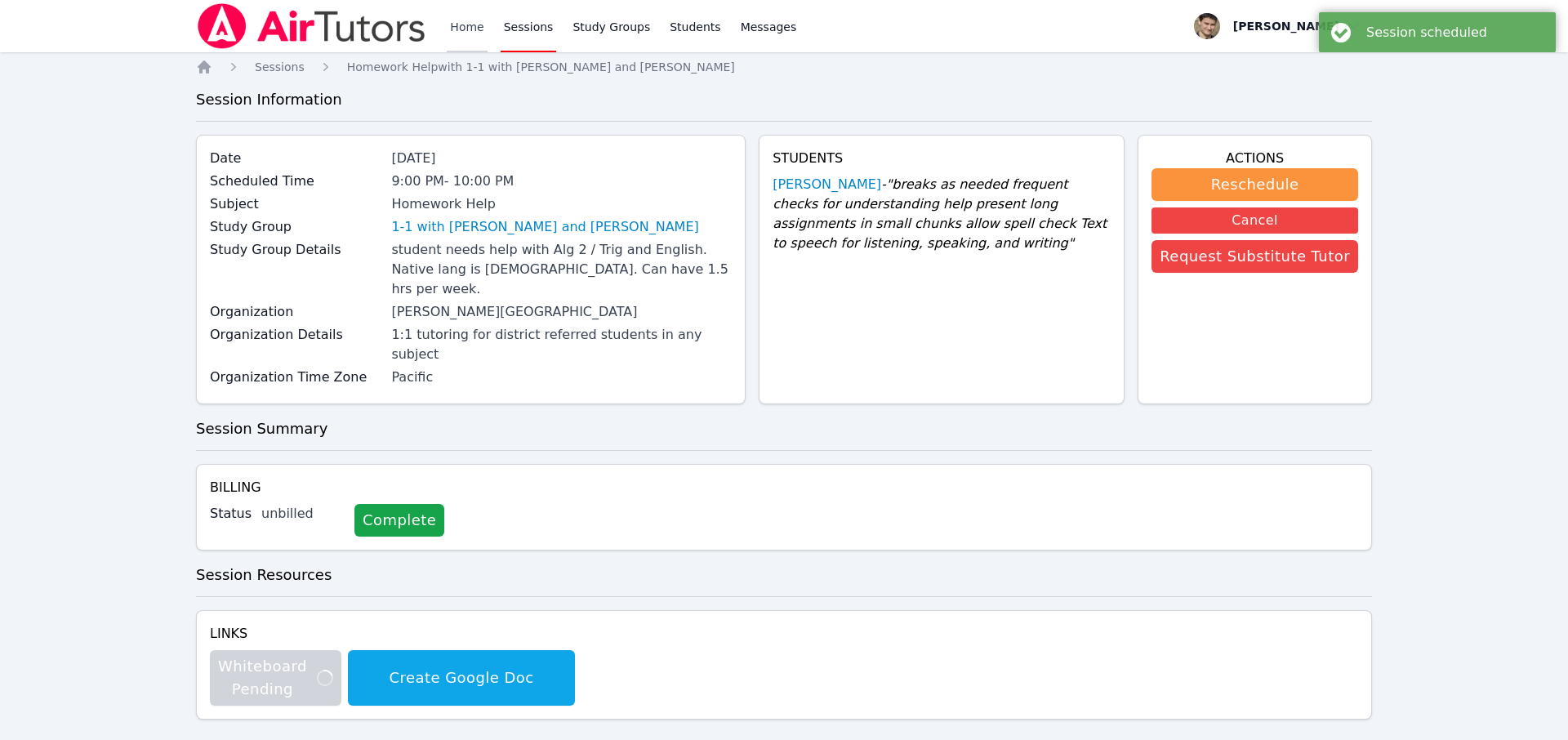
click at [469, 25] on link "Home" at bounding box center [467, 26] width 40 height 52
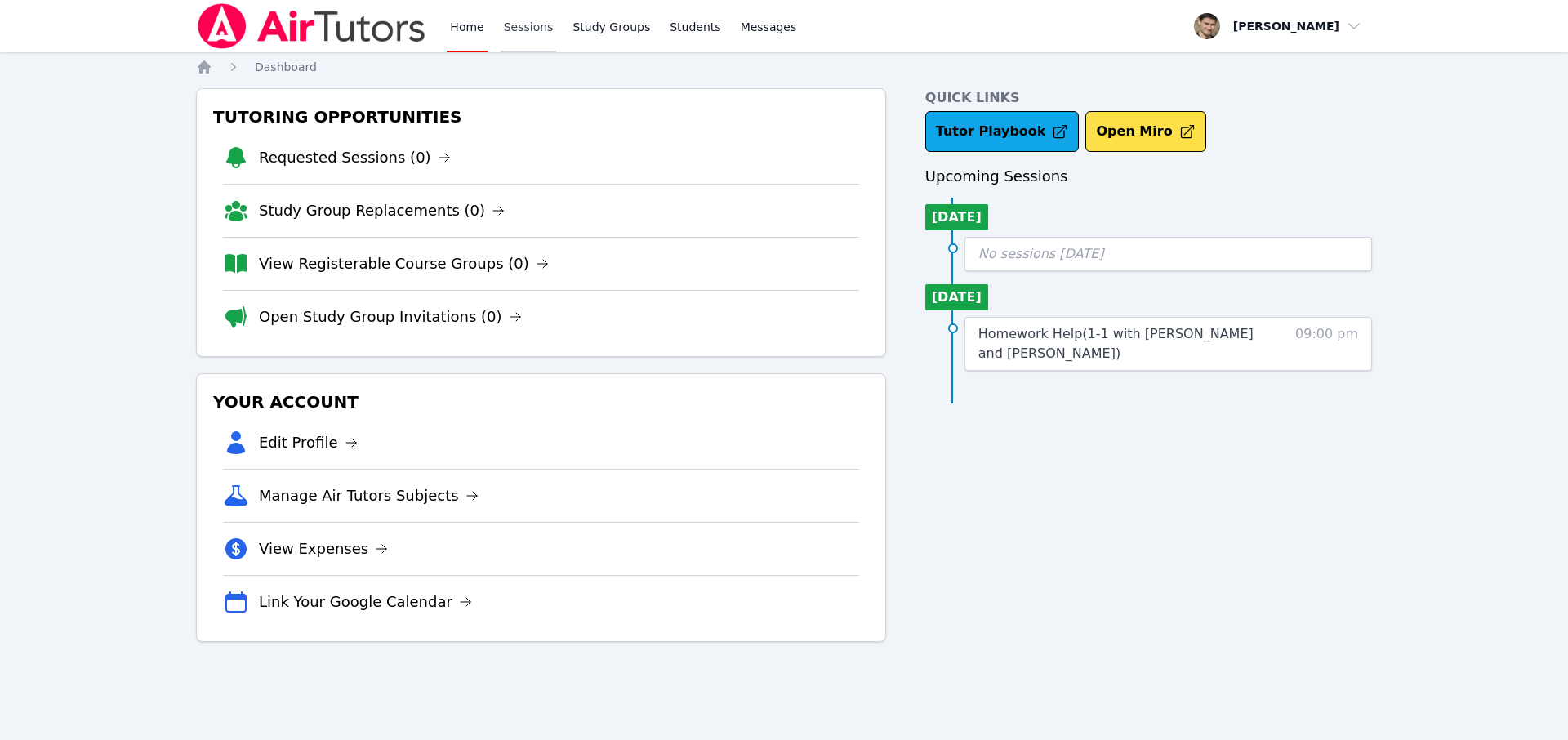
click at [521, 30] on link "Sessions" at bounding box center [529, 26] width 56 height 52
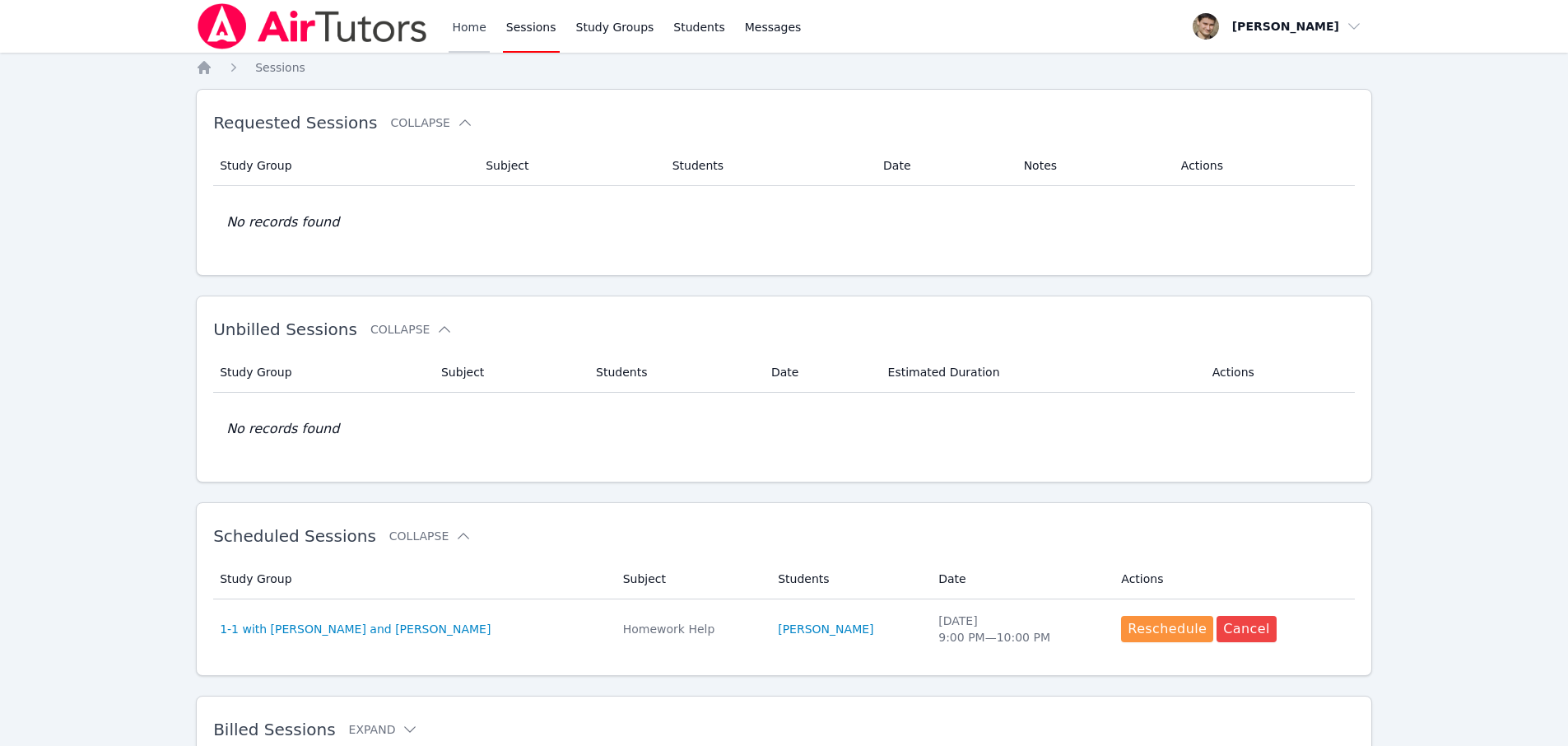
click at [459, 28] on link "Home" at bounding box center [469, 26] width 41 height 53
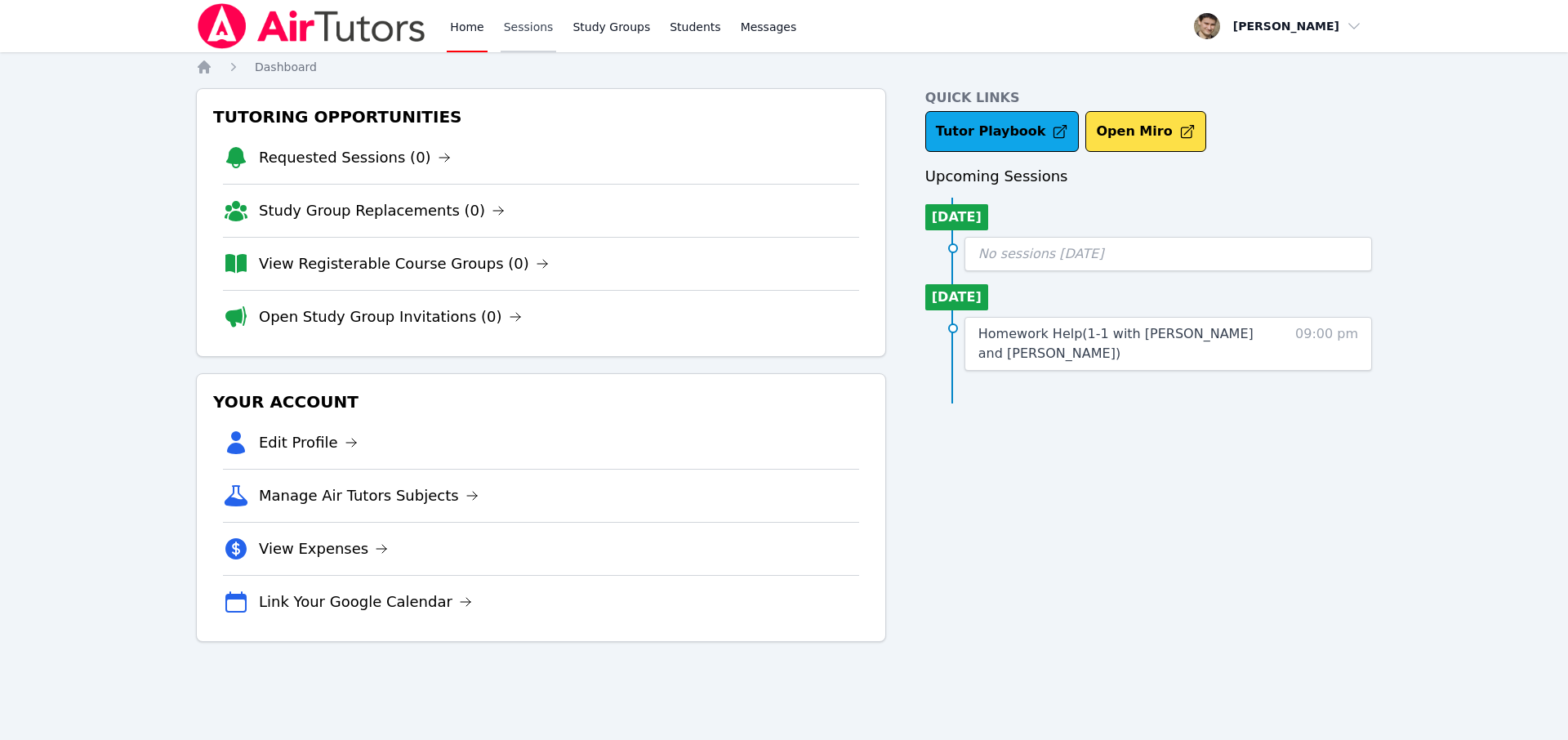
click at [505, 29] on link "Sessions" at bounding box center [529, 26] width 56 height 52
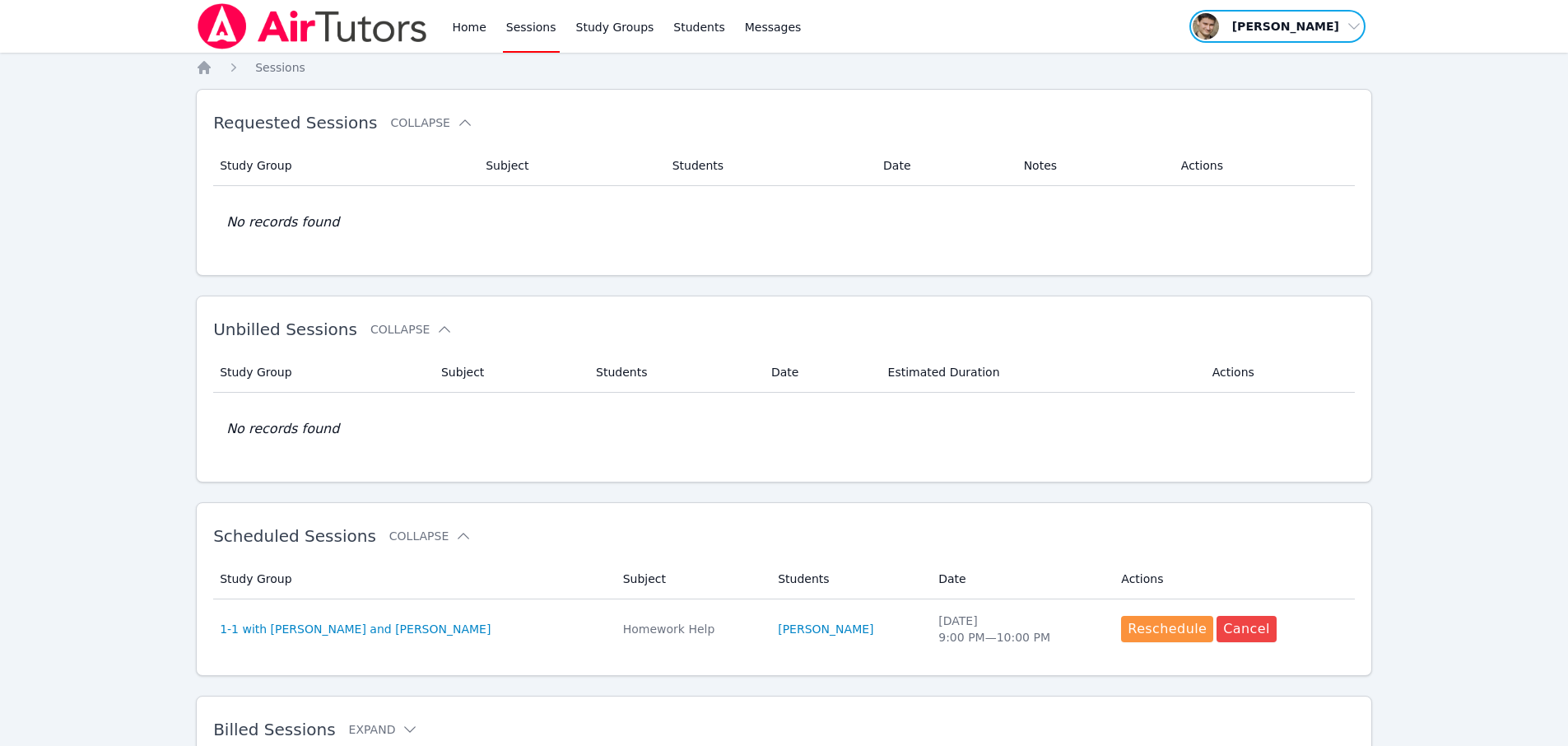
click at [1297, 26] on span "button" at bounding box center [1278, 26] width 180 height 36
click at [1238, 91] on button "Logout" at bounding box center [1282, 94] width 158 height 30
